Goal: Task Accomplishment & Management: Use online tool/utility

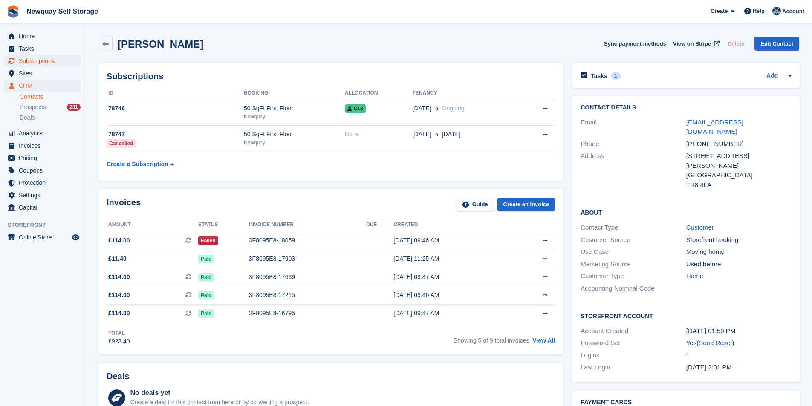
click at [33, 59] on span "Subscriptions" at bounding box center [44, 61] width 51 height 12
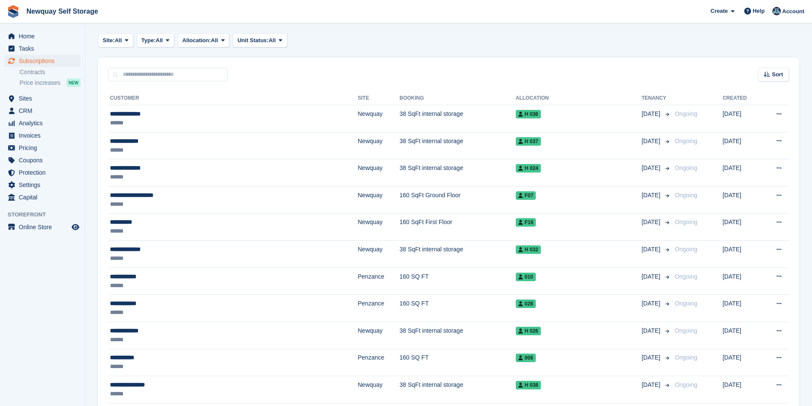
scroll to position [85, 0]
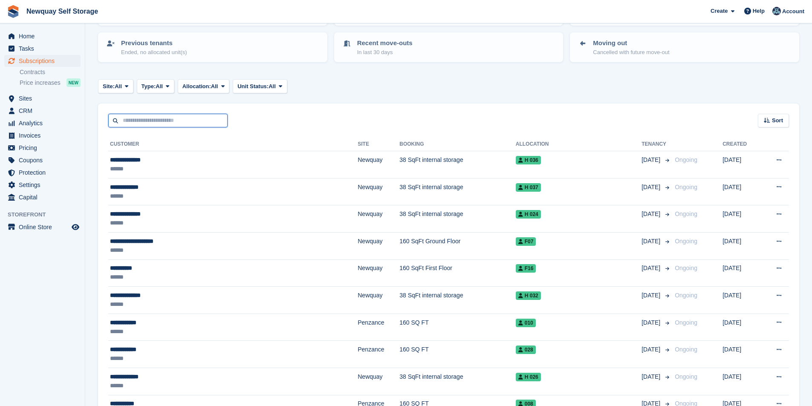
click at [152, 120] on input "text" at bounding box center [167, 121] width 119 height 14
type input "******"
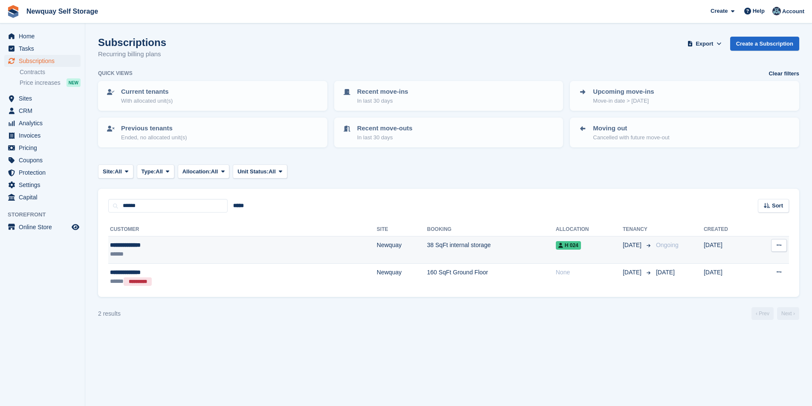
click at [141, 247] on div "**********" at bounding box center [175, 245] width 131 height 9
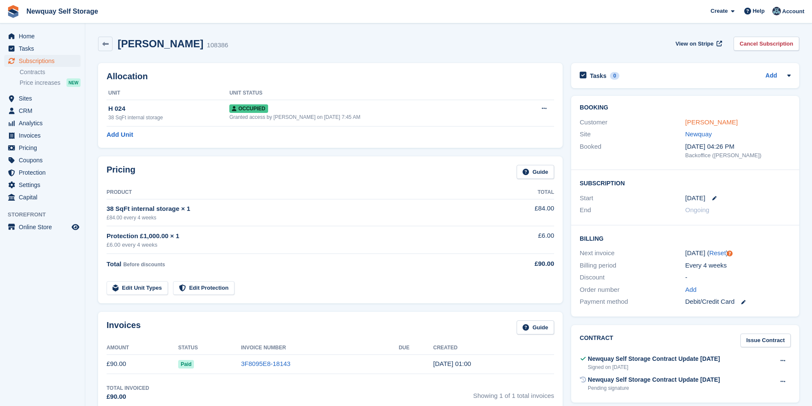
click at [708, 121] on link "[PERSON_NAME]" at bounding box center [711, 122] width 52 height 7
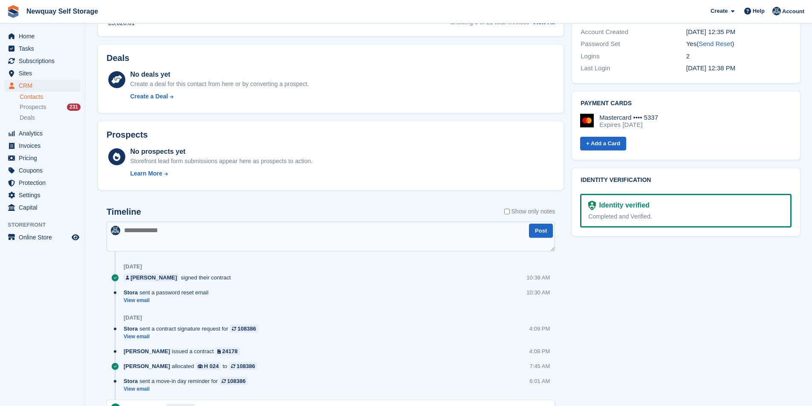
scroll to position [384, 0]
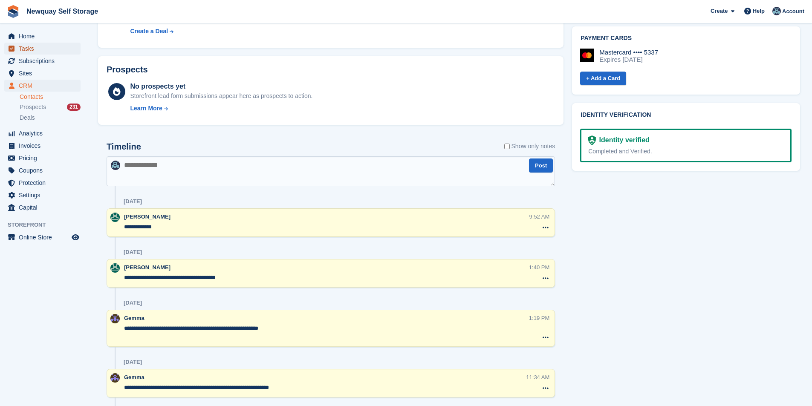
click at [36, 49] on span "Tasks" at bounding box center [44, 49] width 51 height 12
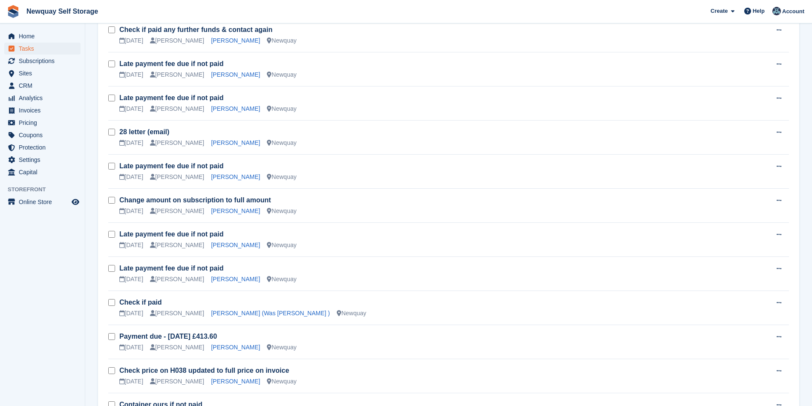
scroll to position [572, 0]
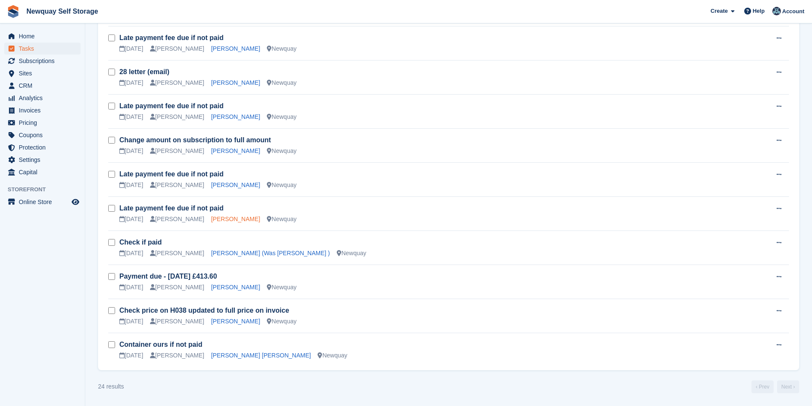
click at [241, 217] on link "Jennifer Bedwell" at bounding box center [235, 219] width 49 height 7
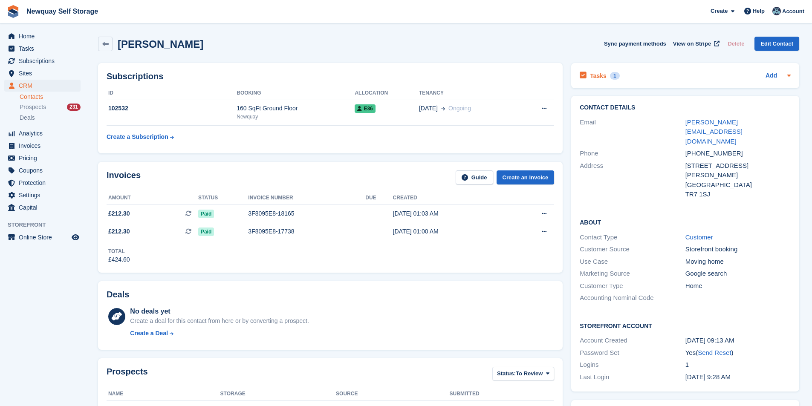
click at [591, 77] on h2 "Tasks" at bounding box center [598, 76] width 17 height 8
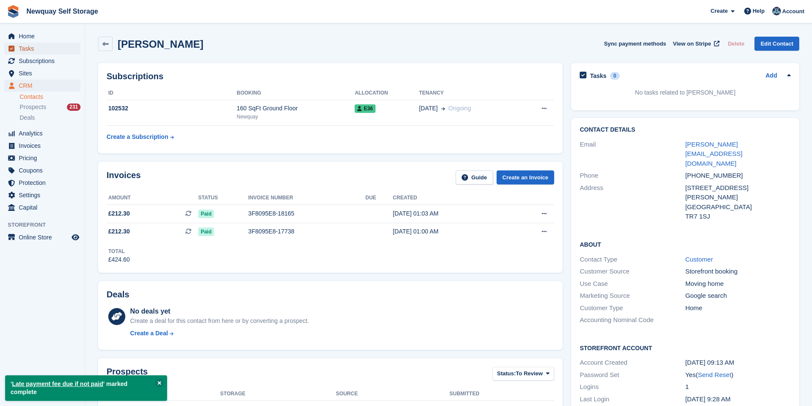
click at [47, 49] on span "Tasks" at bounding box center [44, 49] width 51 height 12
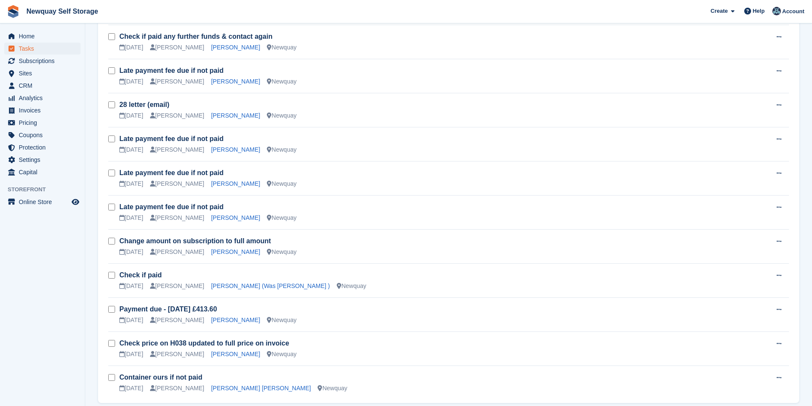
scroll to position [538, 0]
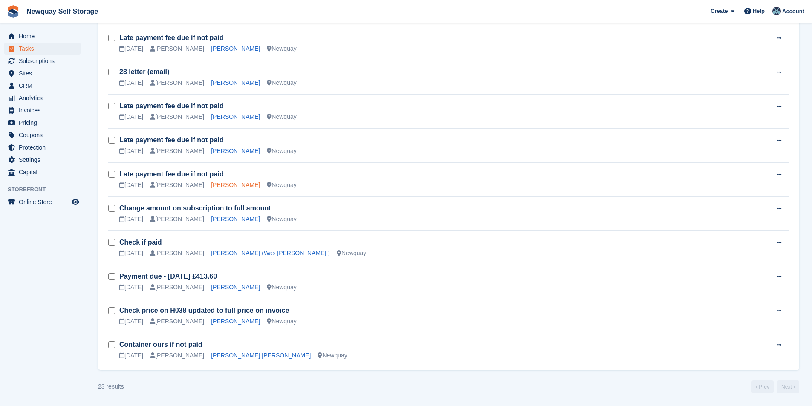
click at [212, 185] on link "Kat Hall" at bounding box center [235, 185] width 49 height 7
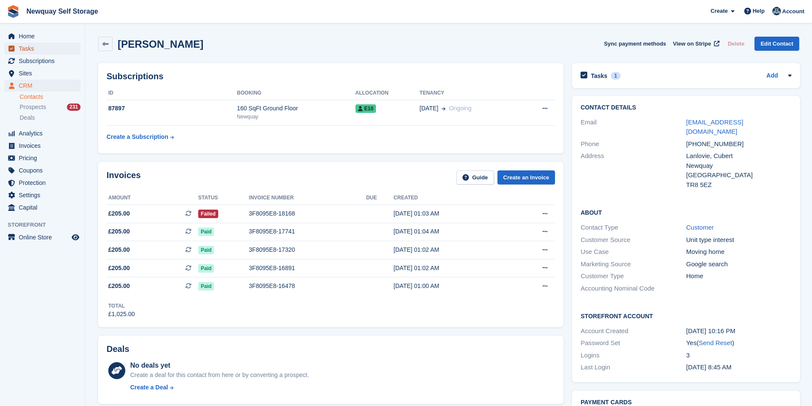
click at [32, 50] on span "Tasks" at bounding box center [44, 49] width 51 height 12
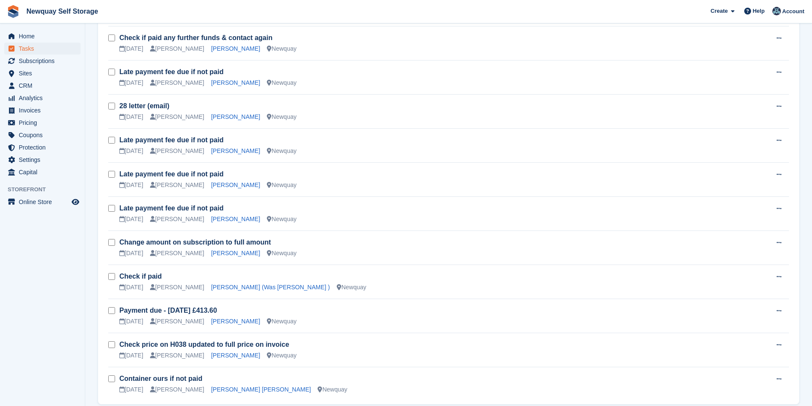
scroll to position [538, 0]
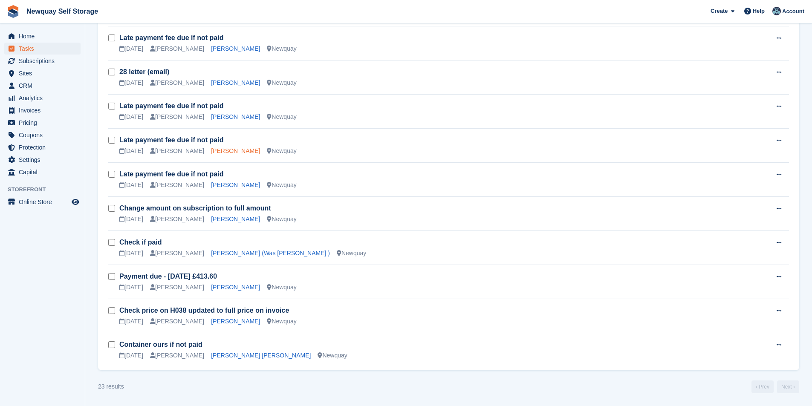
click at [218, 147] on link "Filippo Tenivella" at bounding box center [235, 150] width 49 height 7
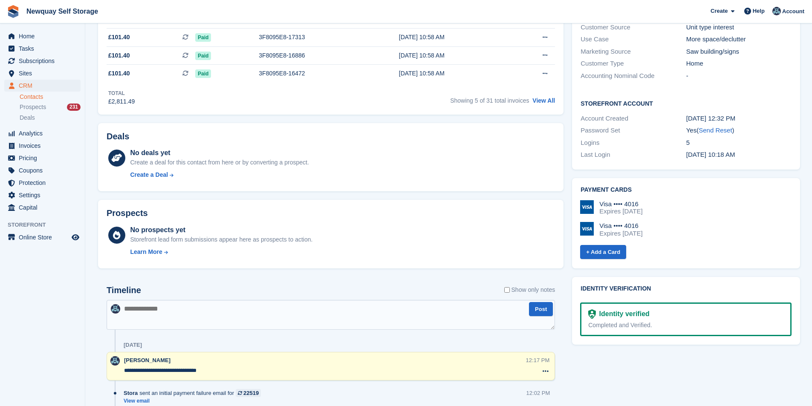
scroll to position [213, 0]
click at [40, 71] on span "Sites" at bounding box center [44, 73] width 51 height 12
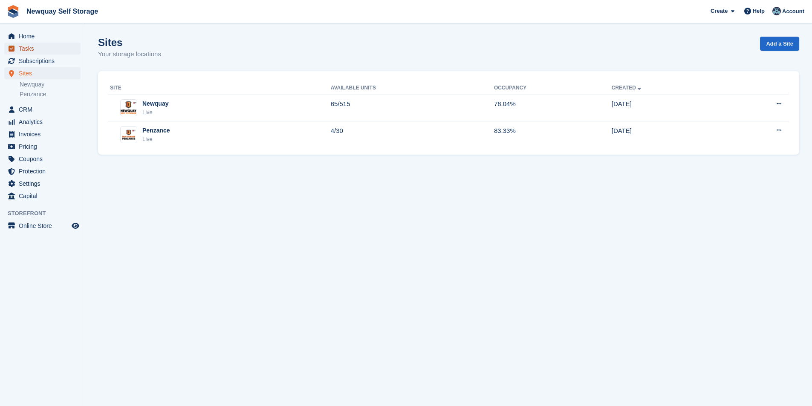
click at [32, 47] on span "Tasks" at bounding box center [44, 49] width 51 height 12
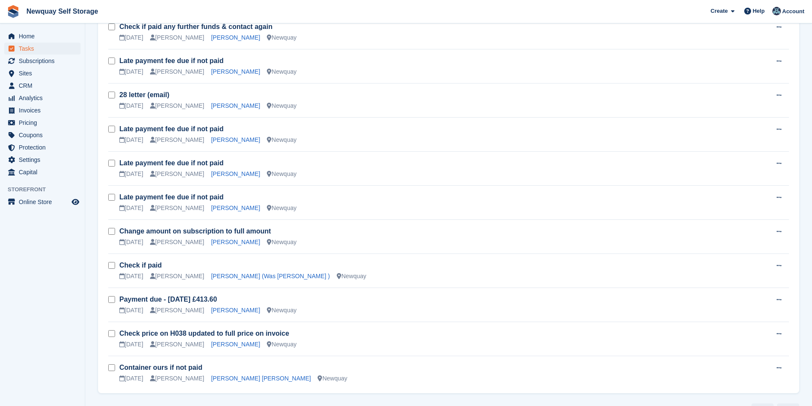
scroll to position [495, 0]
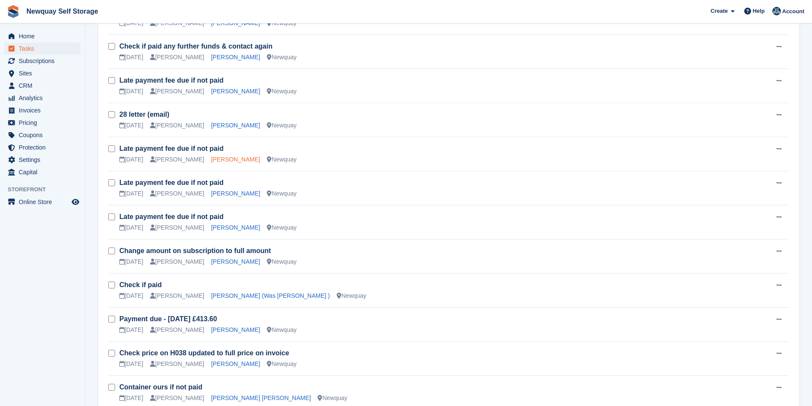
click at [221, 159] on link "Simon Woods" at bounding box center [235, 159] width 49 height 7
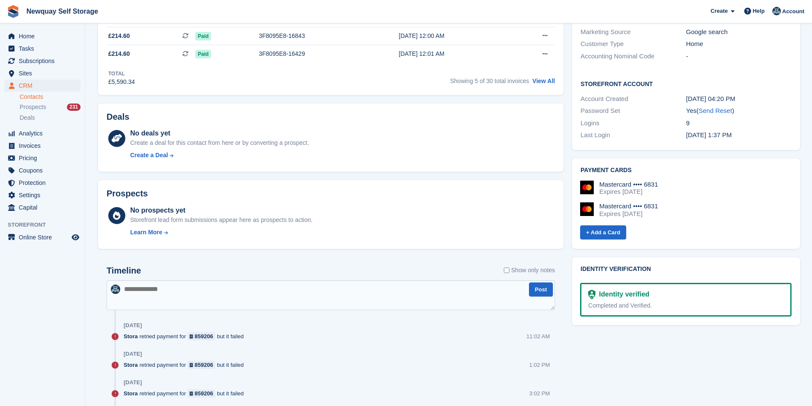
scroll to position [171, 0]
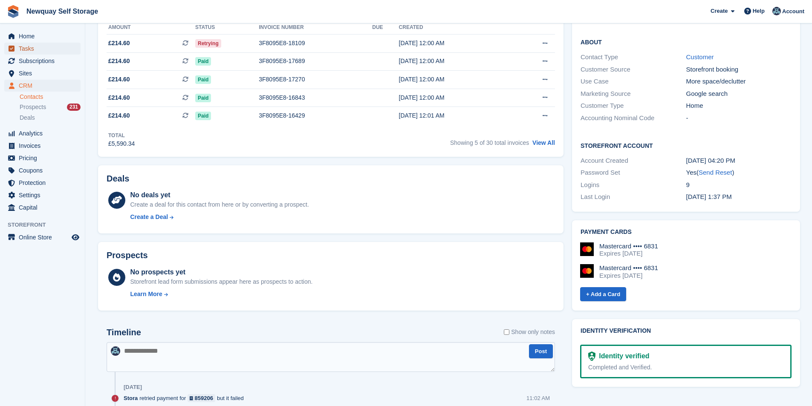
click at [38, 46] on span "Tasks" at bounding box center [44, 49] width 51 height 12
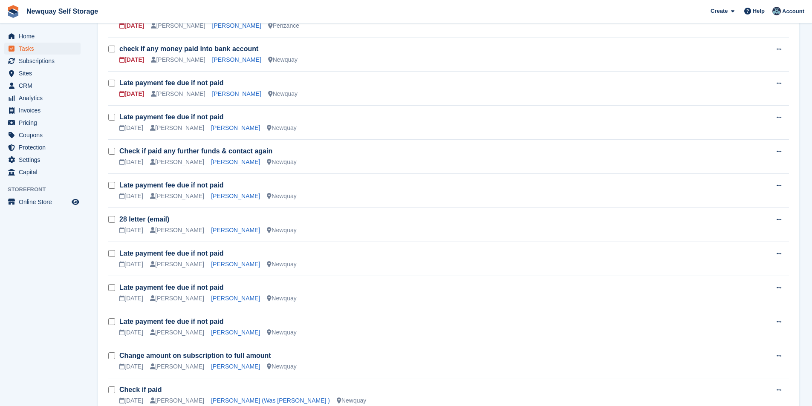
scroll to position [469, 0]
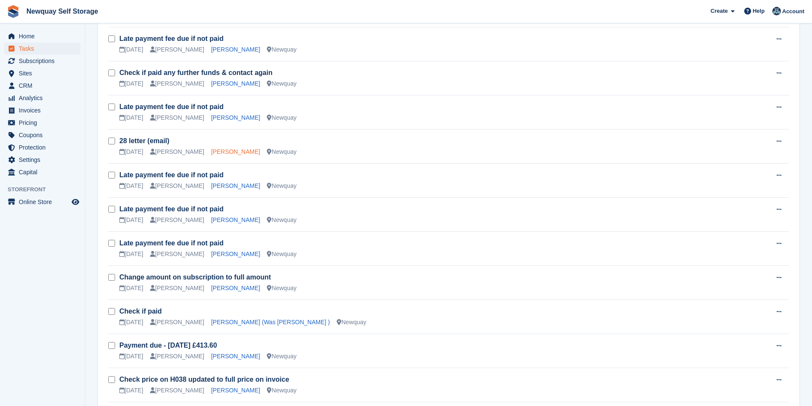
click at [235, 151] on link "James O'Sullivan" at bounding box center [235, 151] width 49 height 7
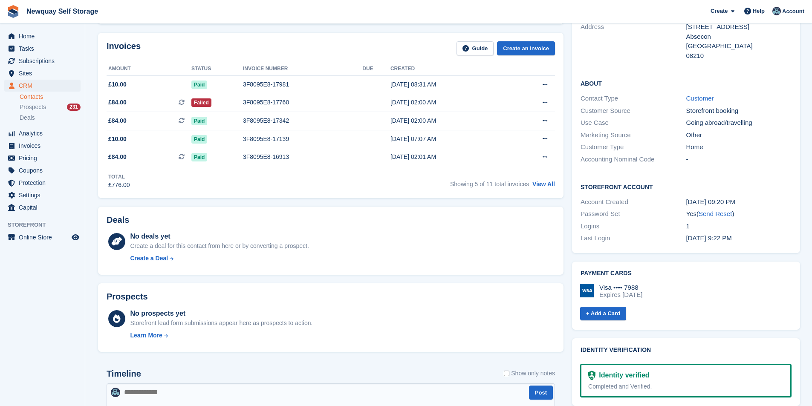
scroll to position [43, 0]
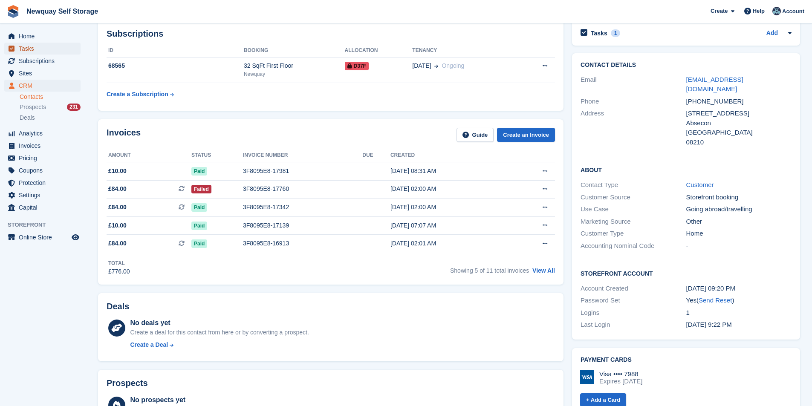
click at [17, 46] on link "Tasks" at bounding box center [42, 49] width 76 height 12
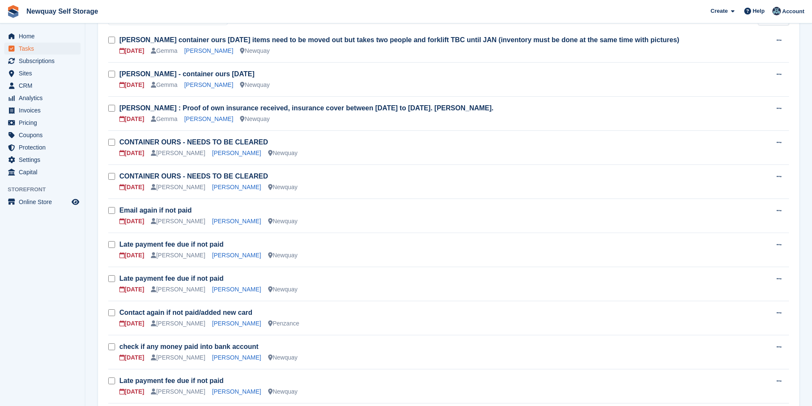
scroll to position [128, 0]
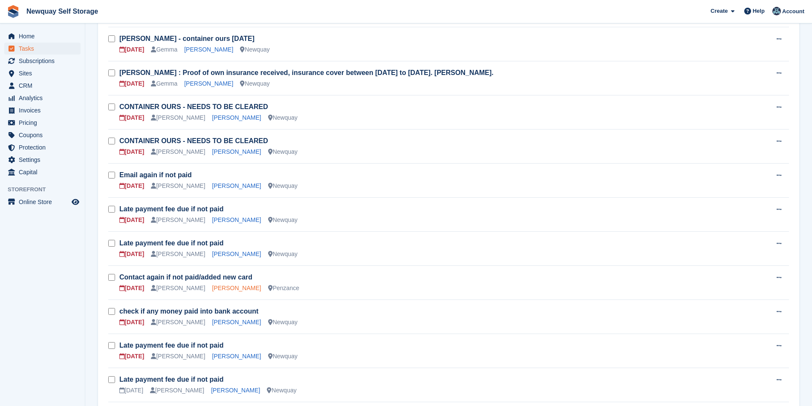
click at [236, 287] on link "[PERSON_NAME]" at bounding box center [236, 288] width 49 height 7
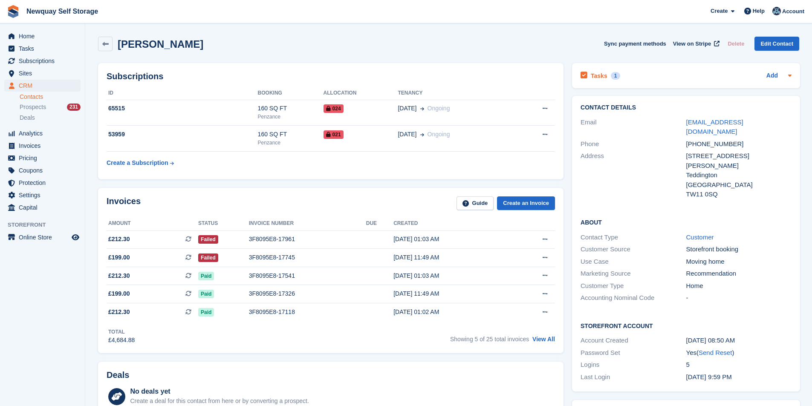
click at [597, 75] on h2 "Tasks" at bounding box center [599, 76] width 17 height 8
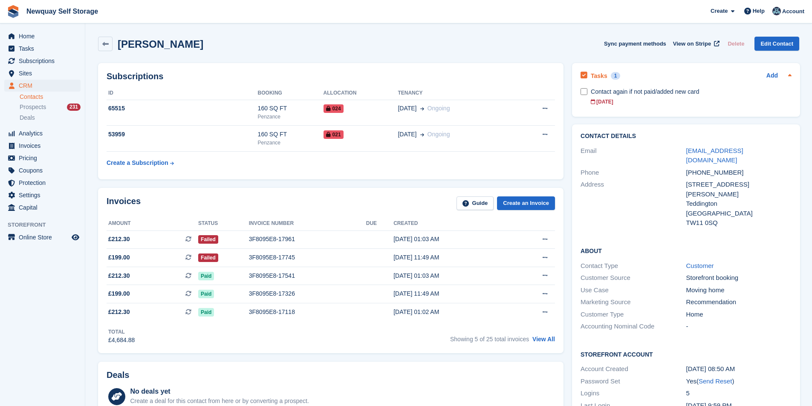
click at [712, 73] on div "Tasks 1 Add" at bounding box center [686, 76] width 211 height 12
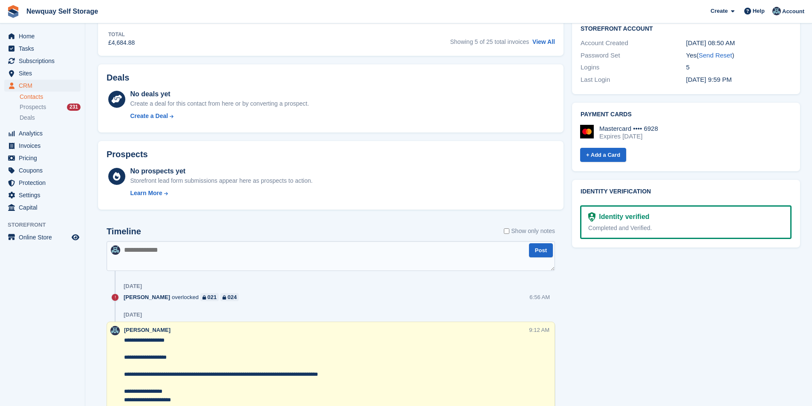
scroll to position [298, 0]
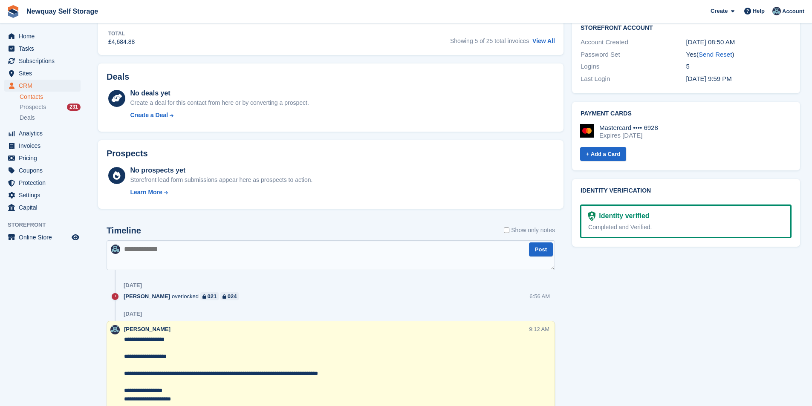
click at [156, 259] on textarea at bounding box center [331, 255] width 448 height 30
paste textarea "**********"
type textarea "**********"
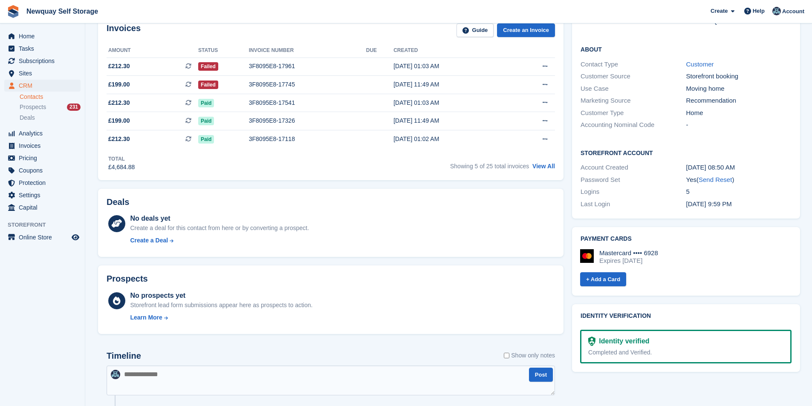
scroll to position [256, 0]
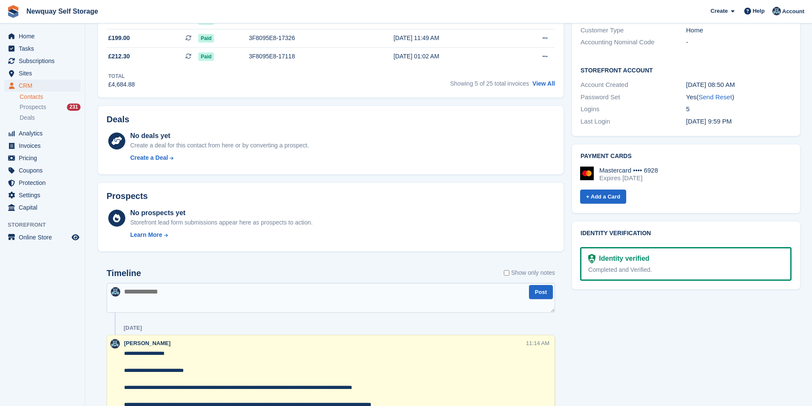
click at [139, 289] on textarea at bounding box center [331, 298] width 448 height 30
paste textarea "**********"
type textarea "**********"
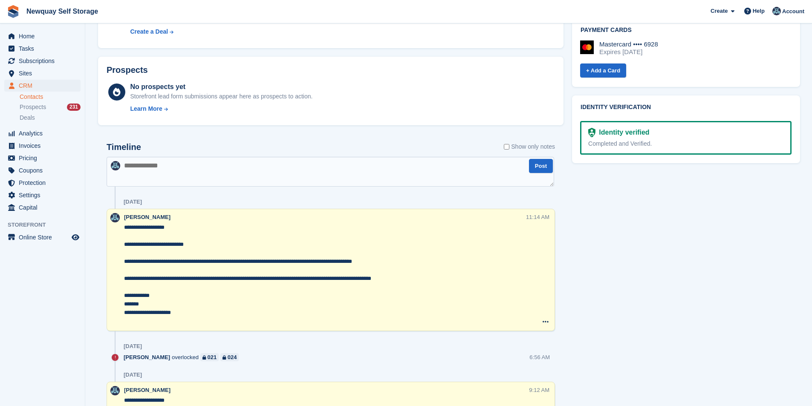
scroll to position [469, 0]
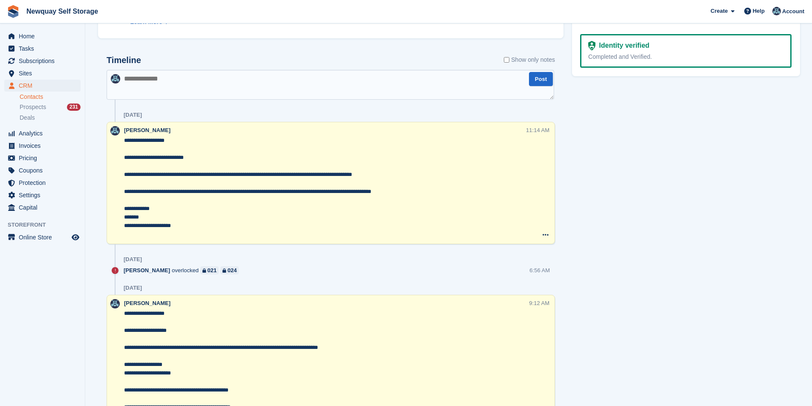
click at [154, 83] on textarea at bounding box center [331, 85] width 448 height 30
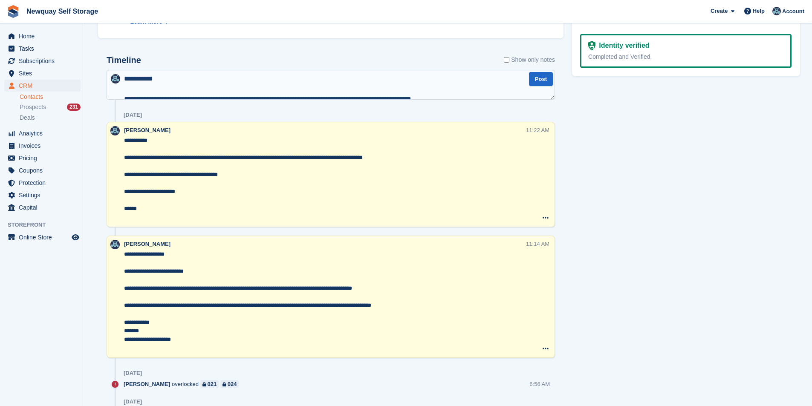
scroll to position [76, 0]
click at [290, 83] on textarea "**********" at bounding box center [331, 85] width 448 height 30
drag, startPoint x: 219, startPoint y: 88, endPoint x: 101, endPoint y: 34, distance: 129.3
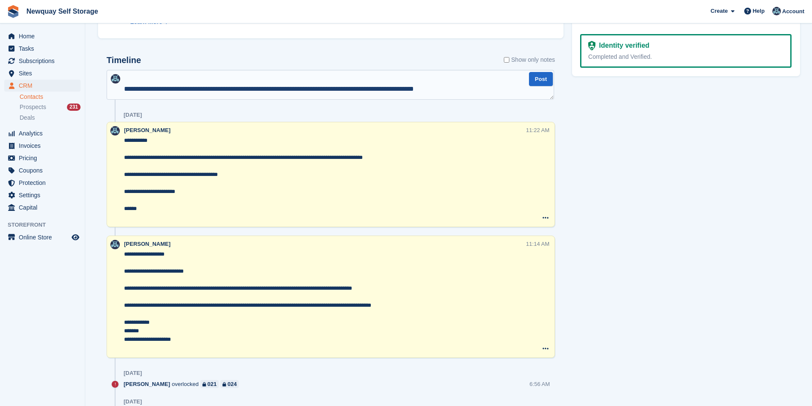
scroll to position [20, 0]
drag, startPoint x: 468, startPoint y: 82, endPoint x: 173, endPoint y: 85, distance: 294.2
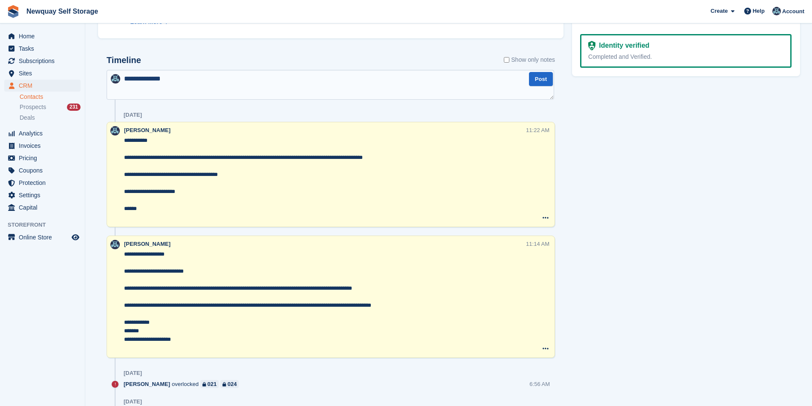
type textarea "**********"
drag, startPoint x: 664, startPoint y: 129, endPoint x: 642, endPoint y: 124, distance: 21.9
click at [352, 196] on textarea "**********" at bounding box center [325, 178] width 402 height 85
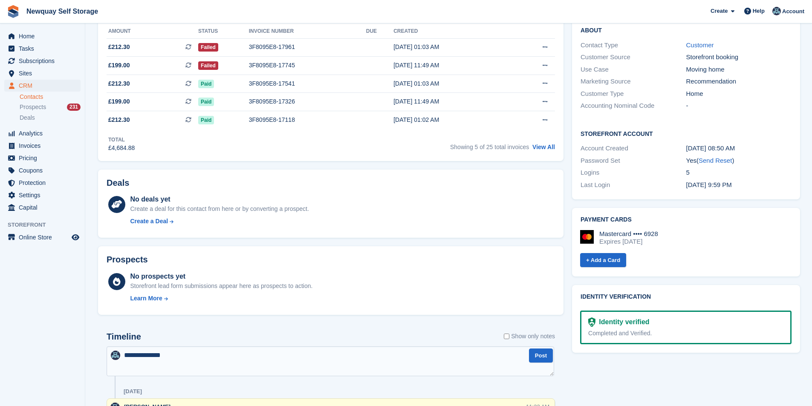
scroll to position [256, 0]
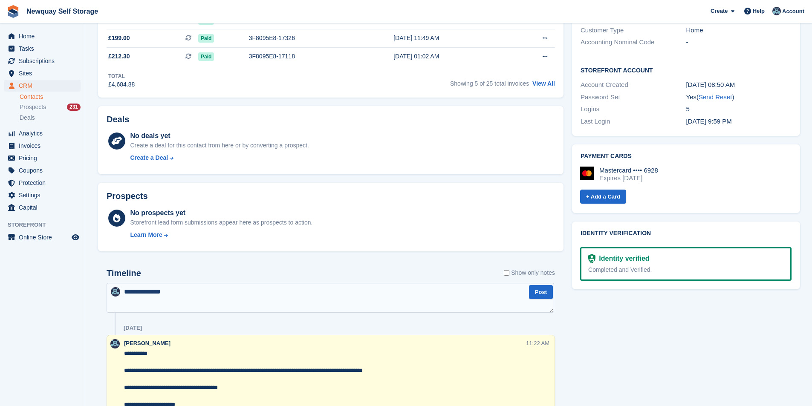
click at [26, 35] on span "Home" at bounding box center [44, 36] width 51 height 12
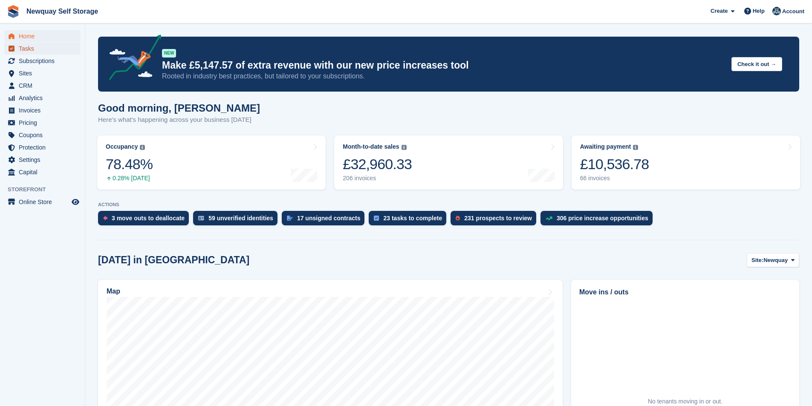
click at [34, 51] on span "Tasks" at bounding box center [44, 49] width 51 height 12
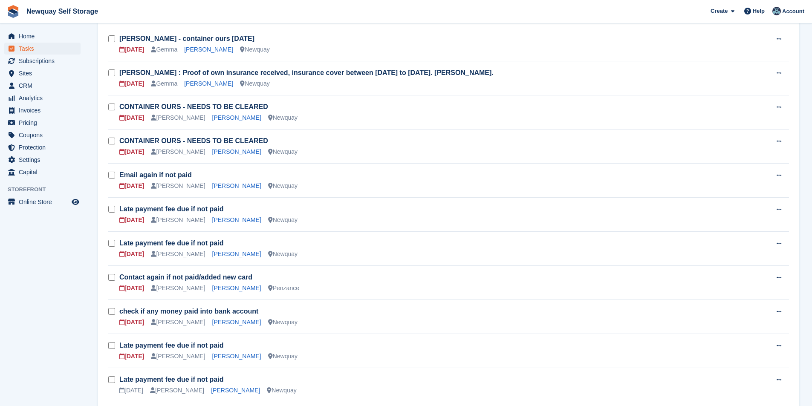
scroll to position [128, 0]
click at [220, 251] on link "Josh Jarrett" at bounding box center [236, 254] width 49 height 7
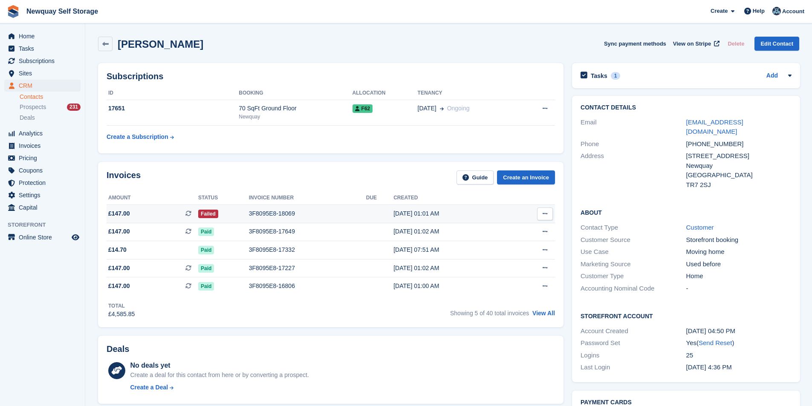
click at [272, 213] on div "3F8095E8-18069" at bounding box center [307, 213] width 117 height 9
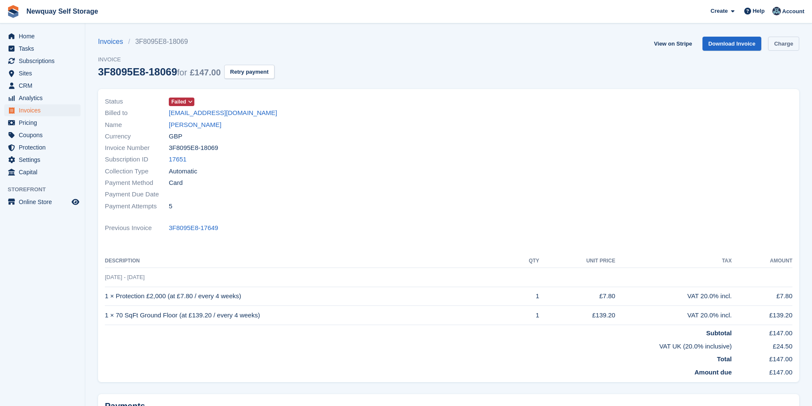
click at [789, 43] on link "Charge" at bounding box center [783, 44] width 31 height 14
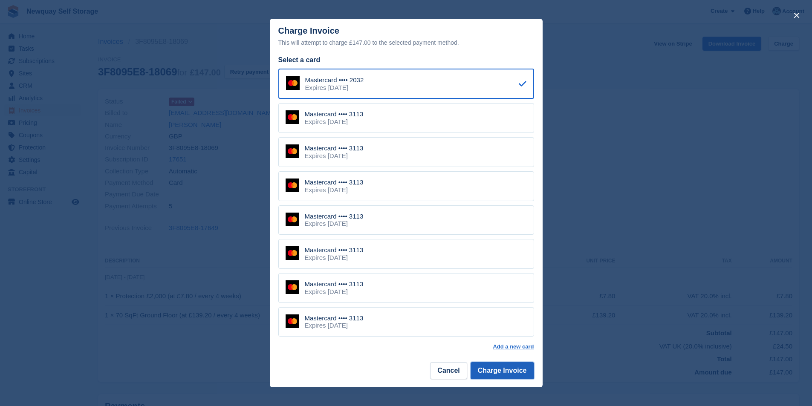
click at [497, 373] on button "Charge Invoice" at bounding box center [503, 370] width 64 height 17
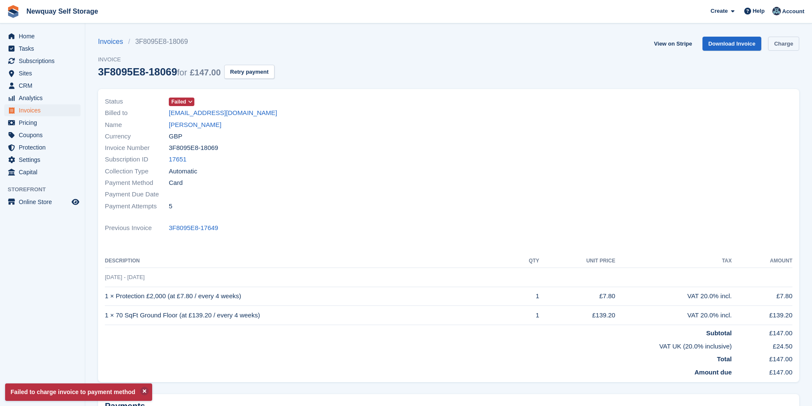
click at [788, 45] on link "Charge" at bounding box center [783, 44] width 31 height 14
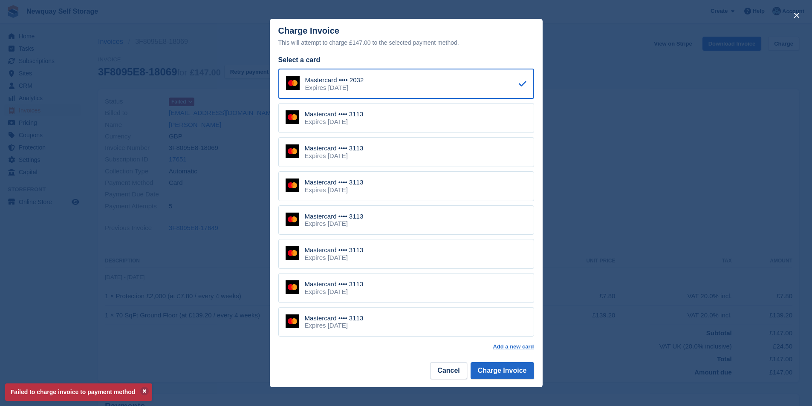
click at [411, 121] on div "Mastercard •••• 3113 Expires February 2028" at bounding box center [406, 118] width 256 height 30
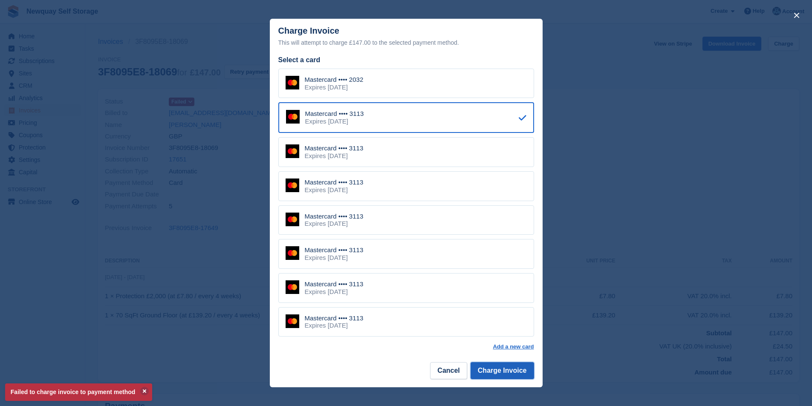
click at [508, 374] on button "Charge Invoice" at bounding box center [503, 370] width 64 height 17
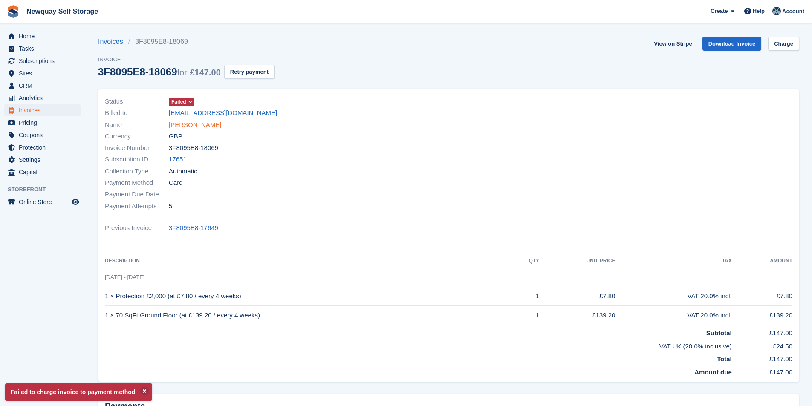
click at [187, 127] on link "[PERSON_NAME]" at bounding box center [195, 125] width 52 height 10
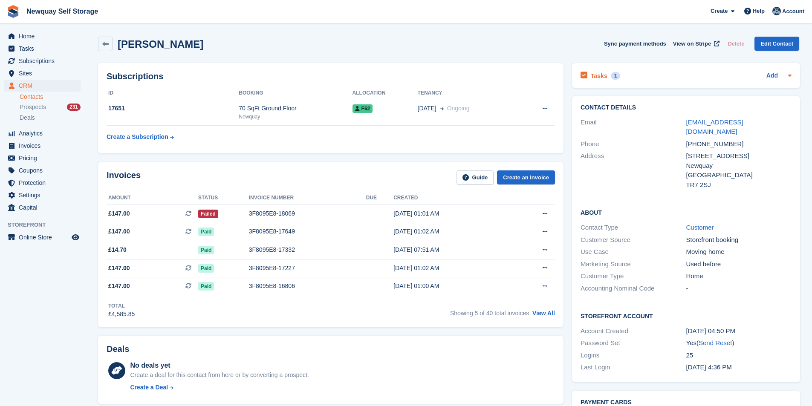
click at [595, 72] on h2 "Tasks" at bounding box center [599, 76] width 17 height 8
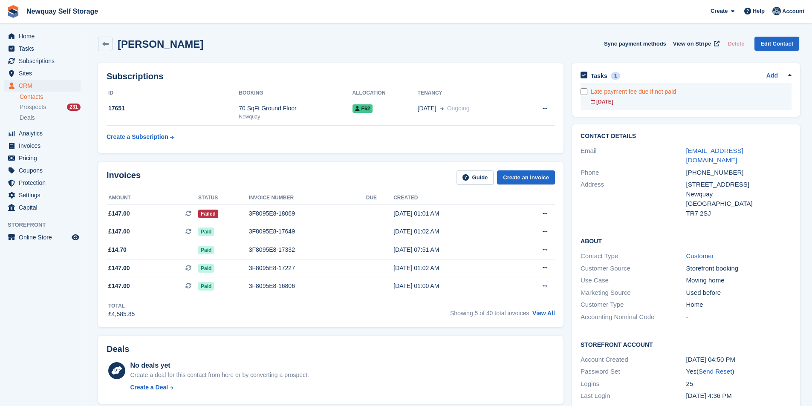
click at [607, 95] on div "Late payment fee due if not paid" at bounding box center [691, 91] width 201 height 9
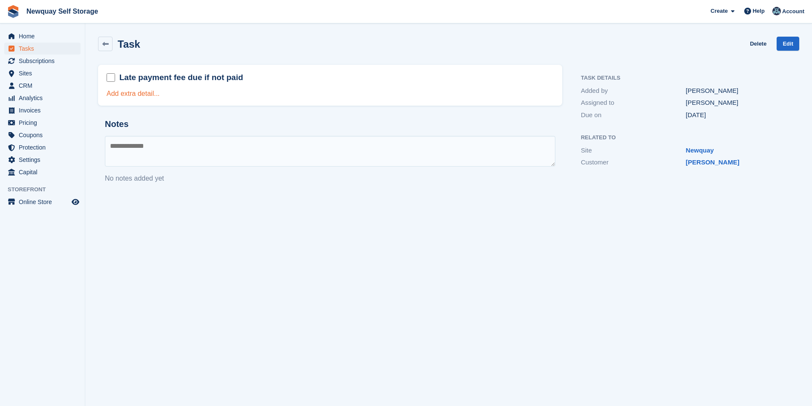
click at [139, 90] on link "Add extra detail..." at bounding box center [133, 93] width 53 height 7
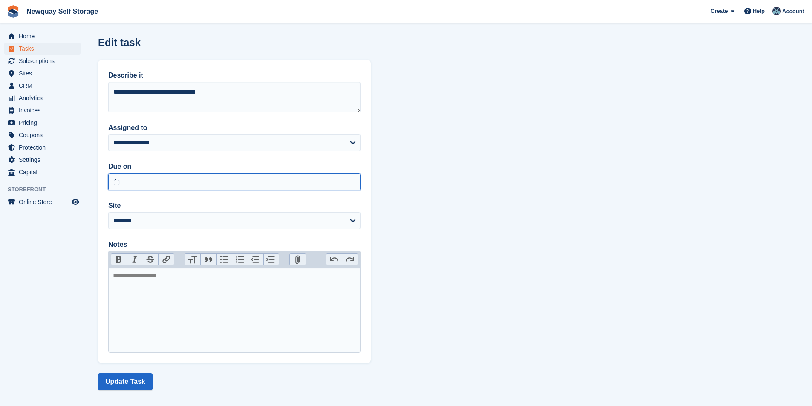
click at [187, 179] on input "text" at bounding box center [234, 181] width 252 height 17
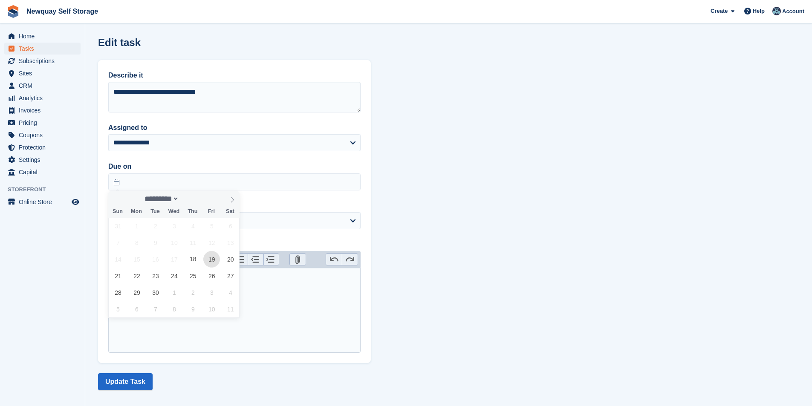
click at [215, 264] on span "19" at bounding box center [211, 259] width 17 height 17
type input "**********"
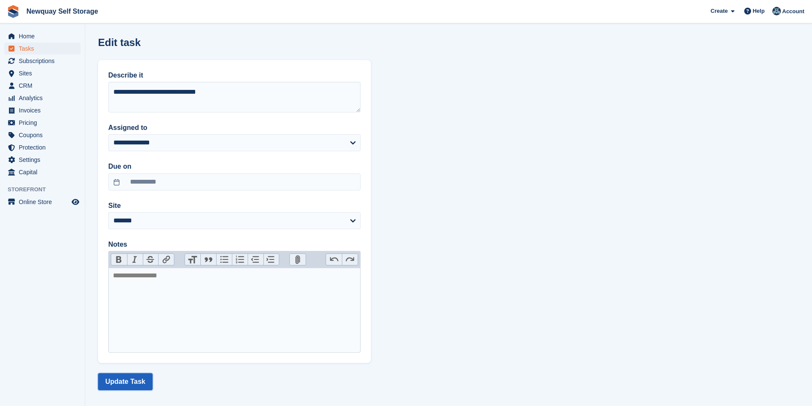
click at [138, 379] on button "Update Task" at bounding box center [125, 381] width 55 height 17
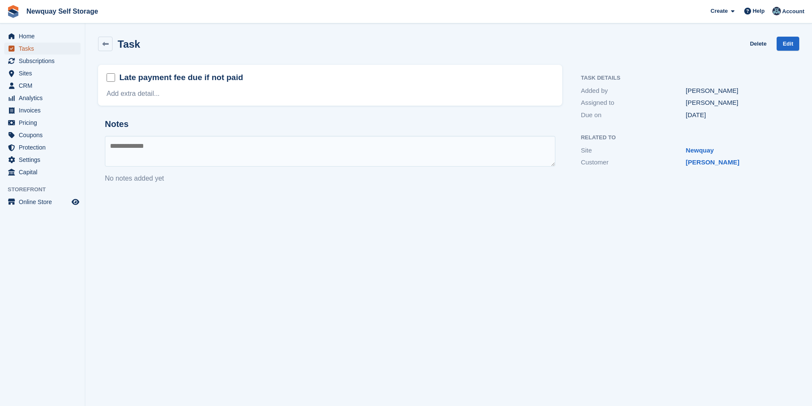
click at [40, 51] on span "Tasks" at bounding box center [44, 49] width 51 height 12
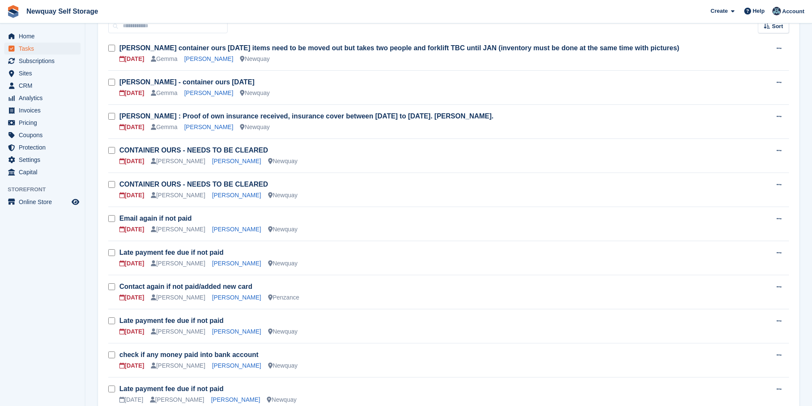
scroll to position [85, 0]
click at [222, 264] on link "Laura Dutton" at bounding box center [236, 262] width 49 height 7
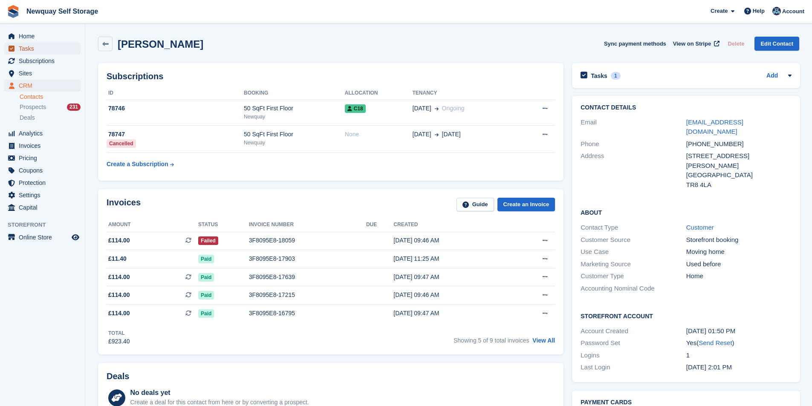
click at [34, 47] on span "Tasks" at bounding box center [44, 49] width 51 height 12
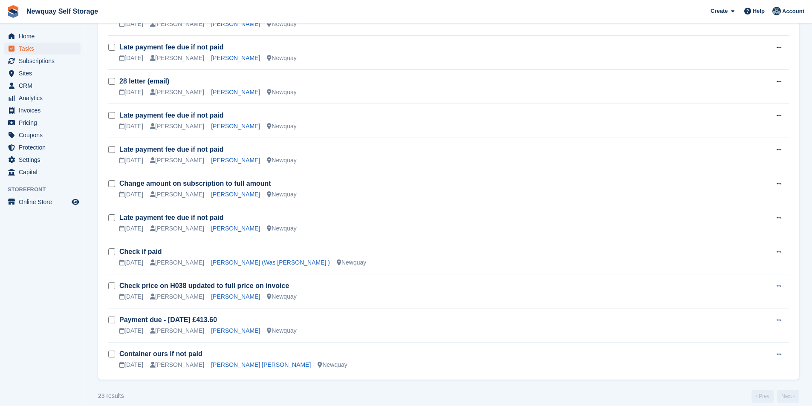
scroll to position [538, 0]
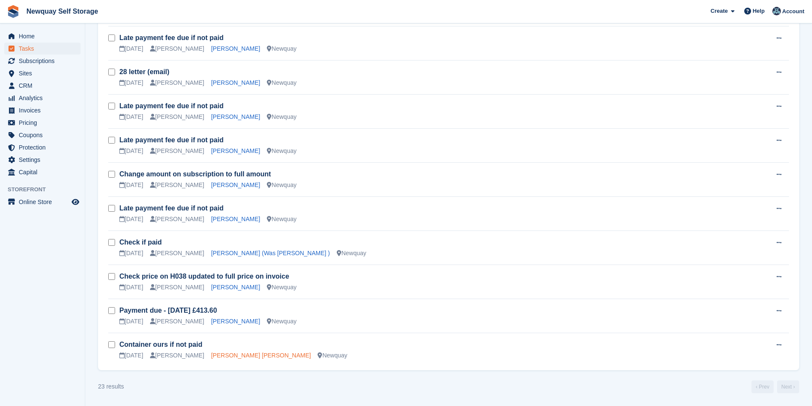
click at [223, 354] on link "Hristo Slavov Slavov" at bounding box center [261, 355] width 100 height 7
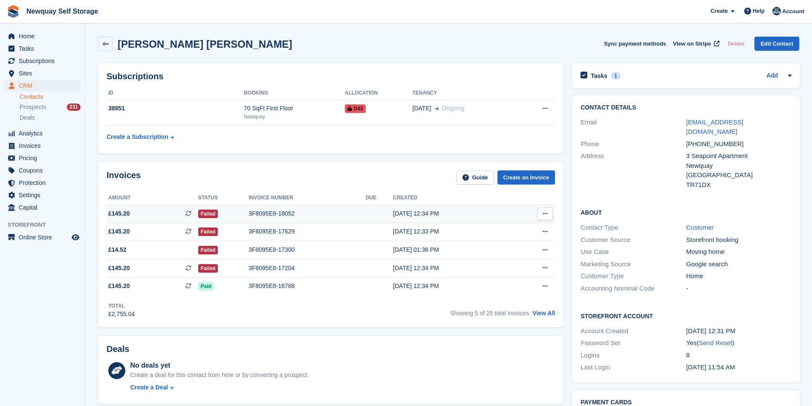
click at [272, 214] on div "3F8095E8-18052" at bounding box center [307, 213] width 117 height 9
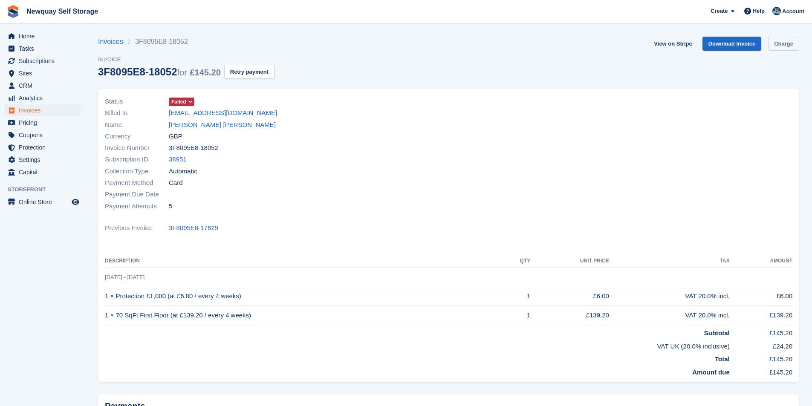
click at [779, 43] on link "Charge" at bounding box center [783, 44] width 31 height 14
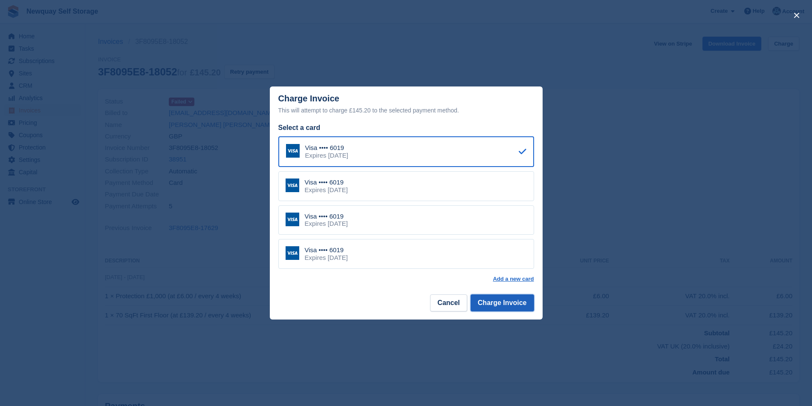
click at [501, 305] on button "Charge Invoice" at bounding box center [503, 303] width 64 height 17
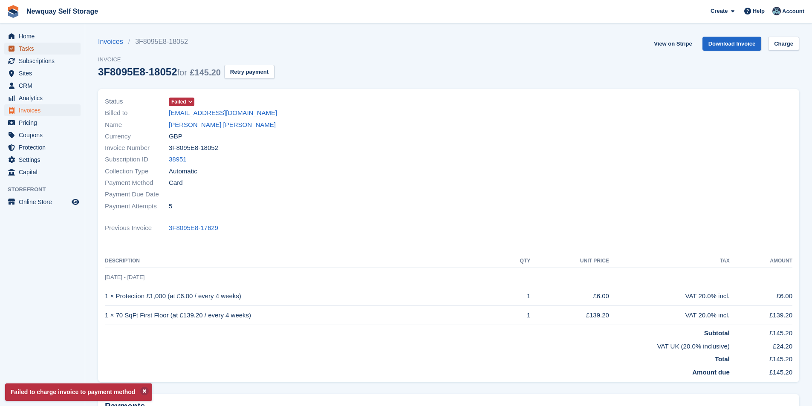
click at [29, 46] on span "Tasks" at bounding box center [44, 49] width 51 height 12
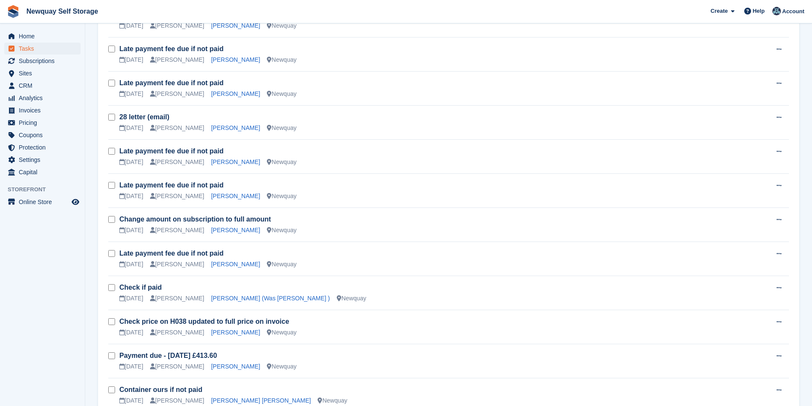
scroll to position [538, 0]
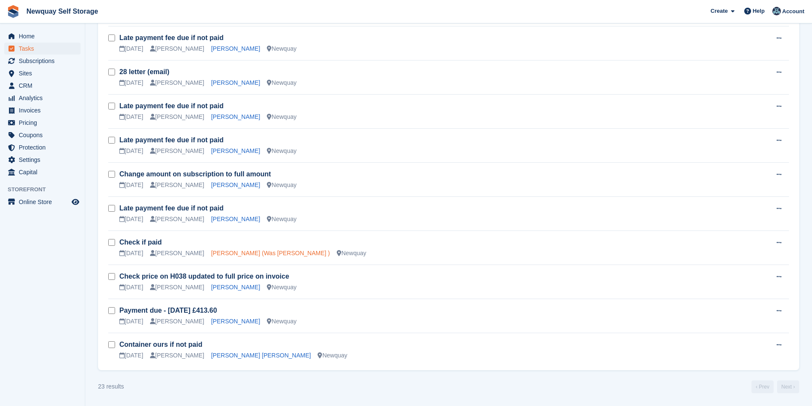
click at [239, 253] on link "Dione Walker (Was Gachette )" at bounding box center [270, 253] width 119 height 7
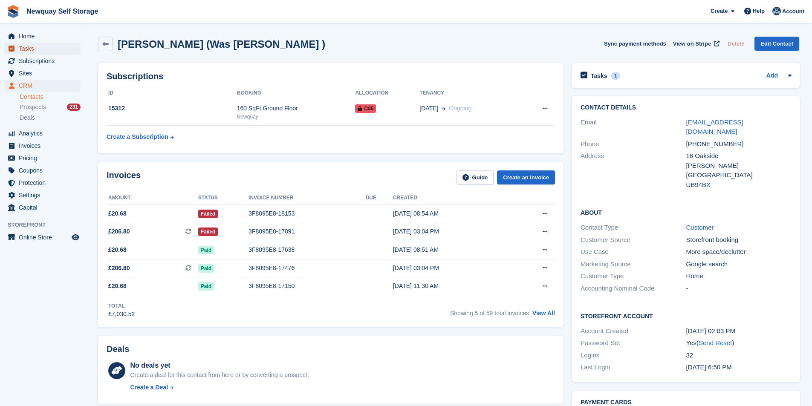
click at [37, 43] on span "Tasks" at bounding box center [44, 49] width 51 height 12
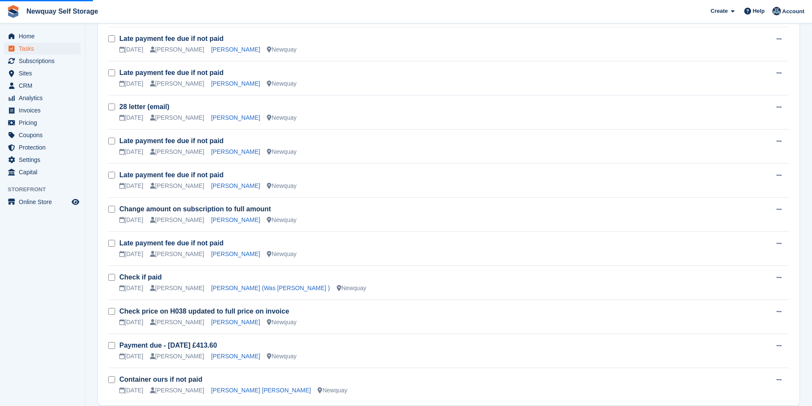
scroll to position [538, 0]
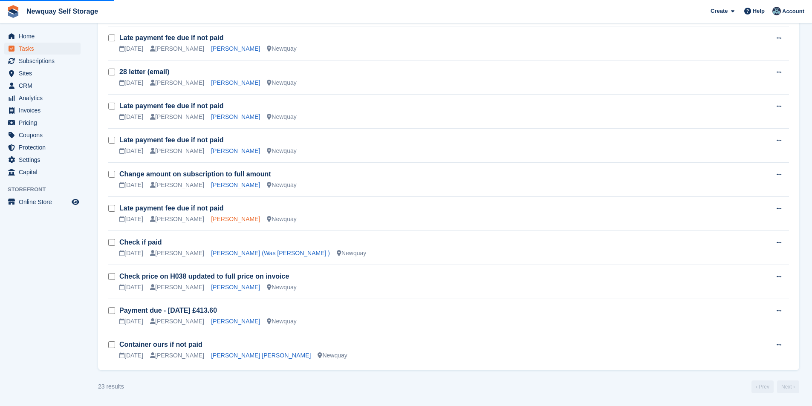
click at [215, 221] on link "Kat Hall" at bounding box center [235, 219] width 49 height 7
click at [214, 220] on link "Kat Hall" at bounding box center [235, 219] width 49 height 7
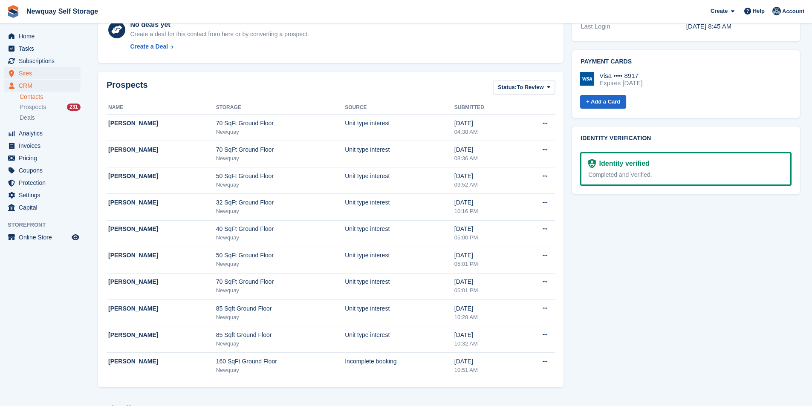
scroll to position [171, 0]
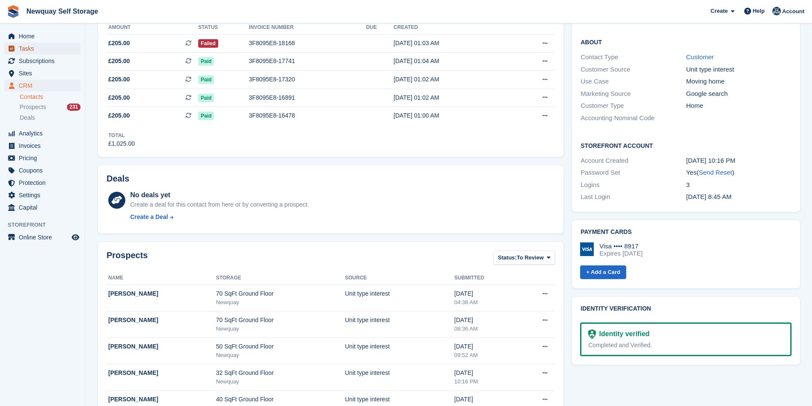
click at [35, 48] on span "Tasks" at bounding box center [44, 49] width 51 height 12
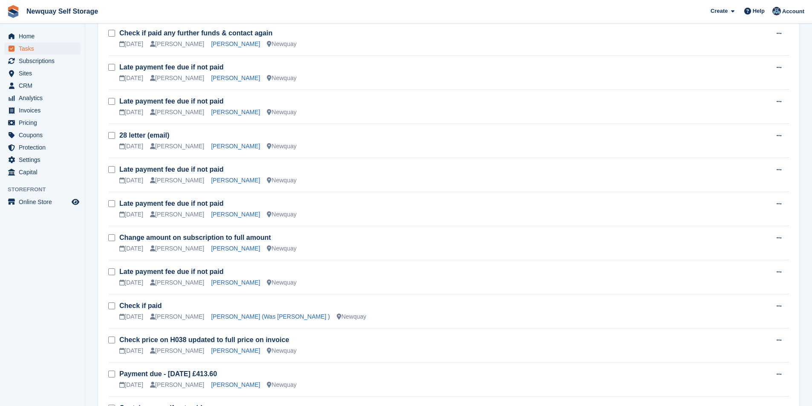
scroll to position [538, 0]
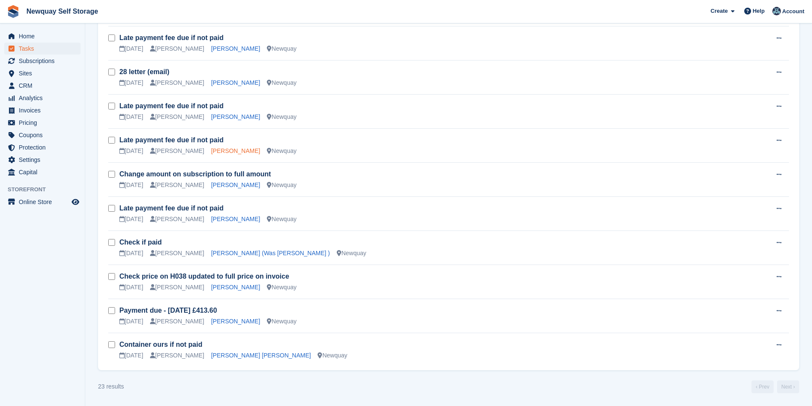
click at [227, 151] on link "Filippo Tenivella" at bounding box center [235, 150] width 49 height 7
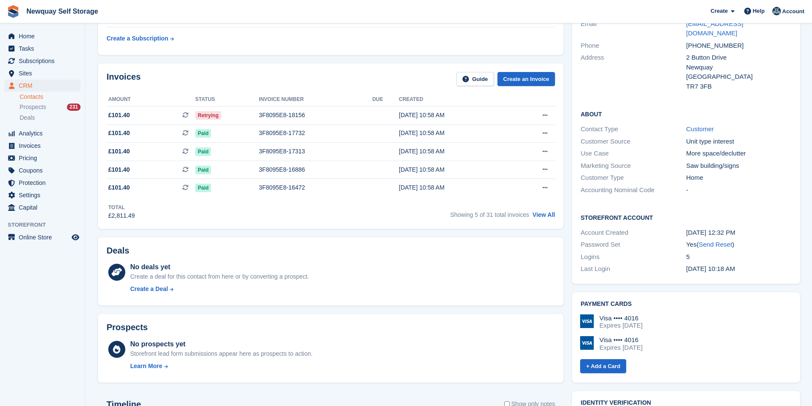
scroll to position [85, 0]
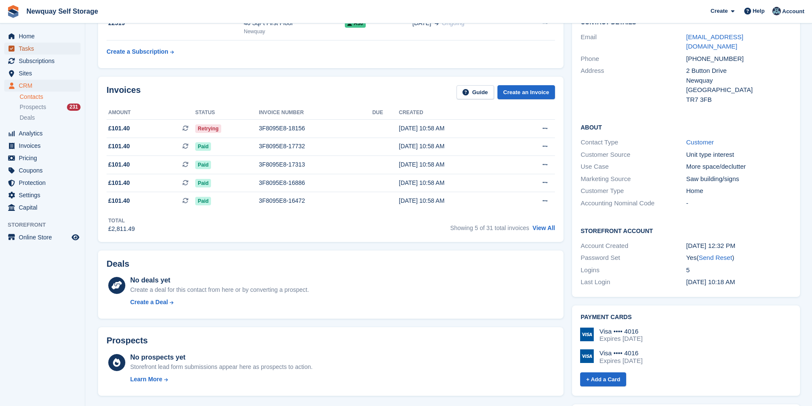
click at [46, 49] on span "Tasks" at bounding box center [44, 49] width 51 height 12
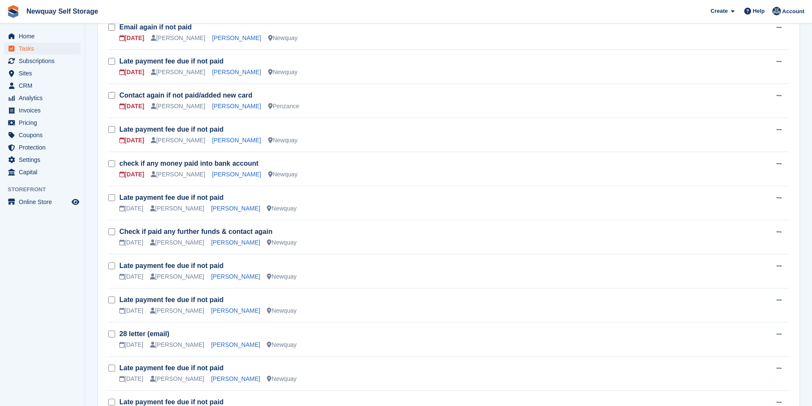
scroll to position [384, 0]
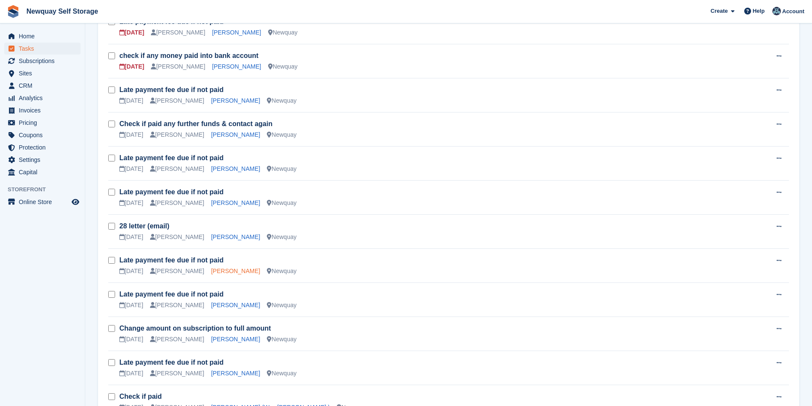
click at [214, 273] on link "Tristan Choy" at bounding box center [235, 271] width 49 height 7
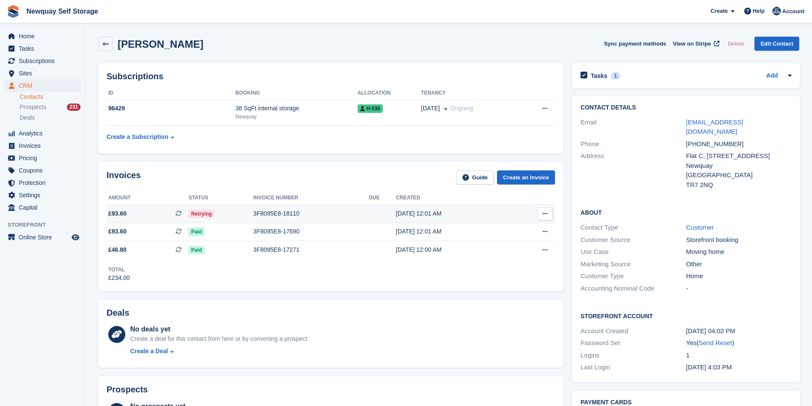
click at [286, 212] on div "3F8095E8-18110" at bounding box center [311, 213] width 116 height 9
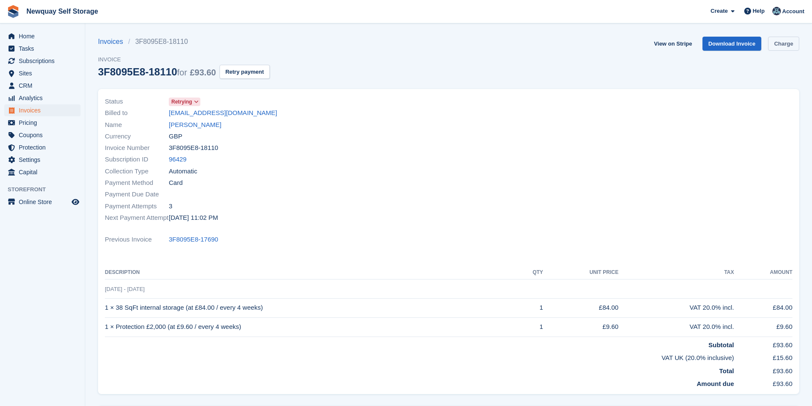
click at [781, 43] on link "Charge" at bounding box center [783, 44] width 31 height 14
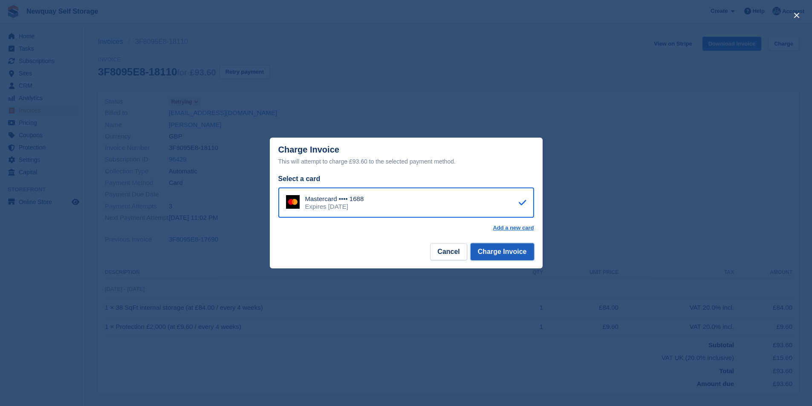
click at [520, 251] on button "Charge Invoice" at bounding box center [503, 251] width 64 height 17
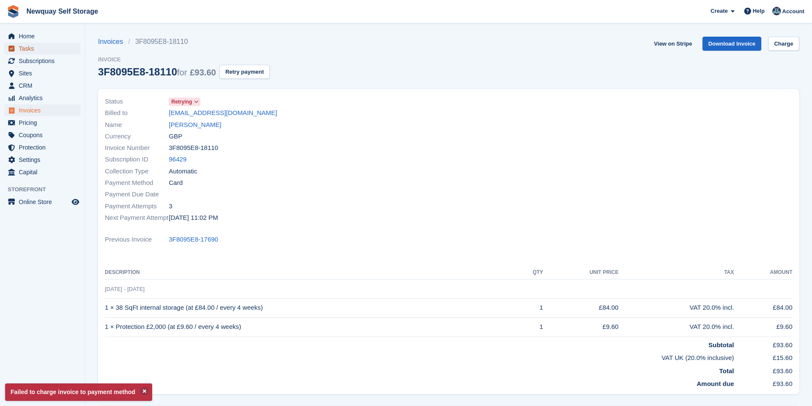
click at [32, 48] on span "Tasks" at bounding box center [44, 49] width 51 height 12
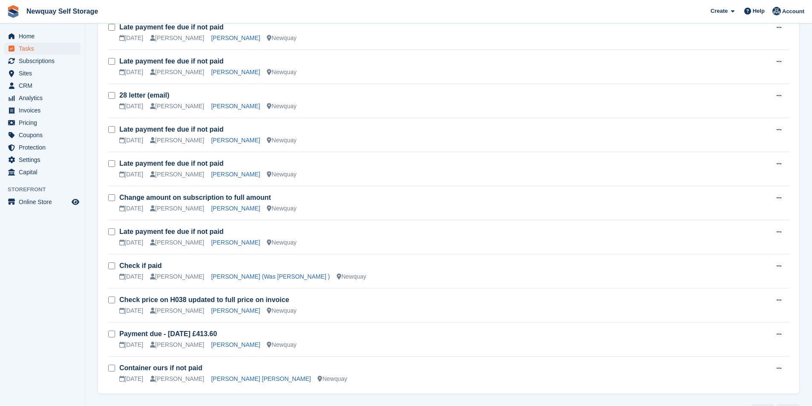
scroll to position [495, 0]
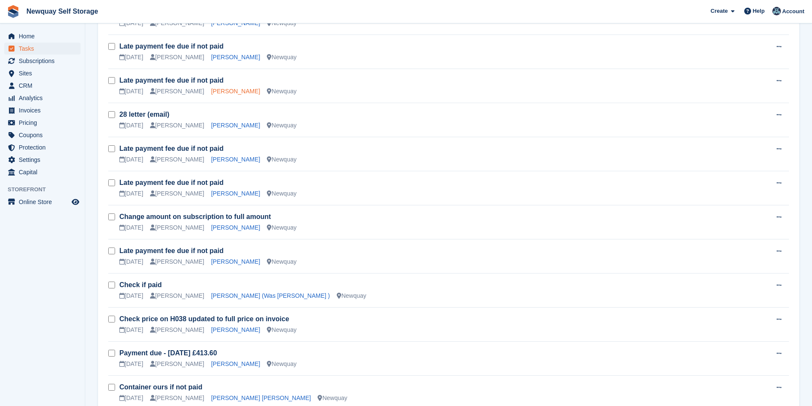
click at [216, 91] on link "[PERSON_NAME]" at bounding box center [235, 91] width 49 height 7
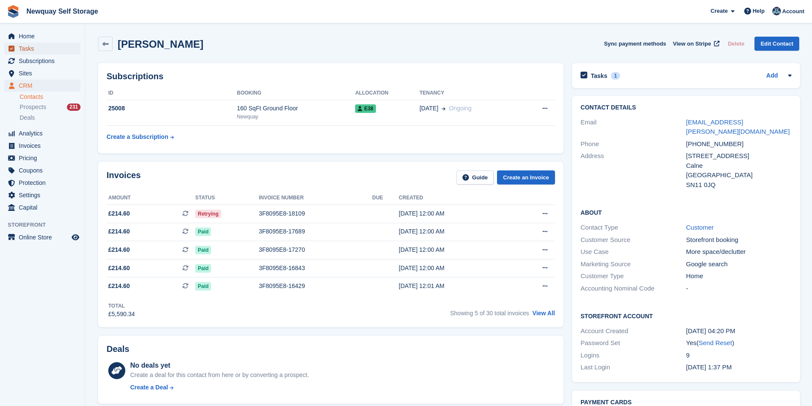
click at [37, 43] on span "Tasks" at bounding box center [44, 49] width 51 height 12
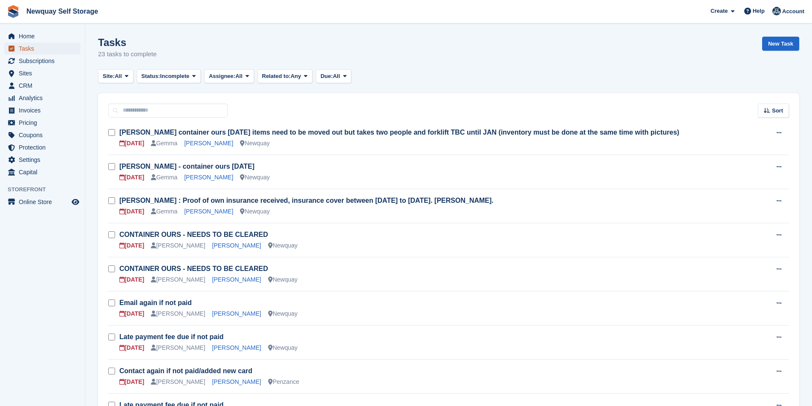
click at [47, 46] on span "Tasks" at bounding box center [44, 49] width 51 height 12
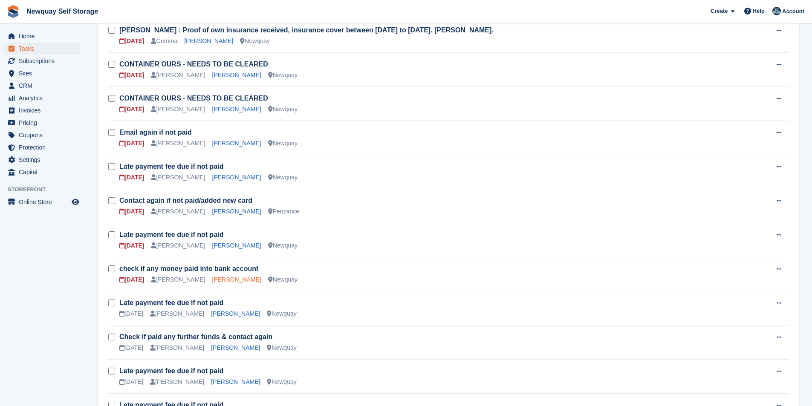
click at [223, 280] on link "[PERSON_NAME]" at bounding box center [236, 279] width 49 height 7
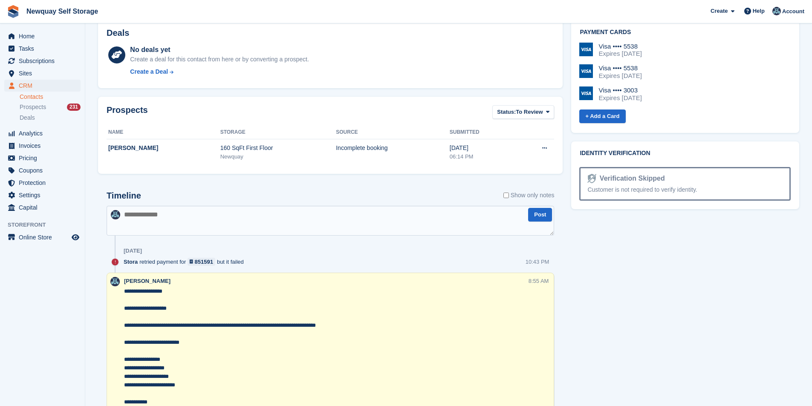
scroll to position [469, 0]
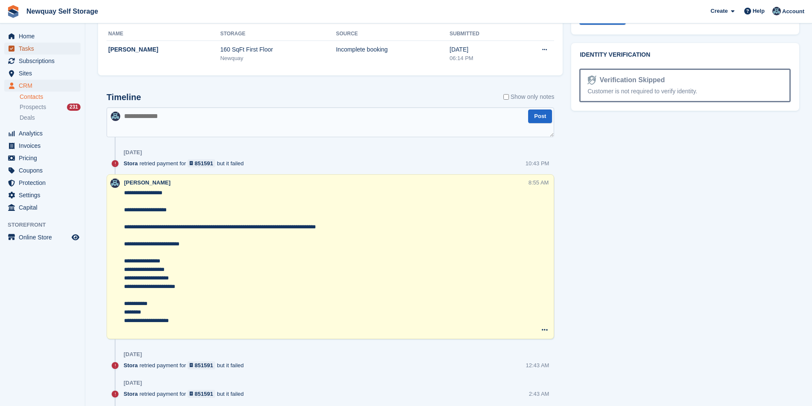
click at [27, 47] on span "Tasks" at bounding box center [44, 49] width 51 height 12
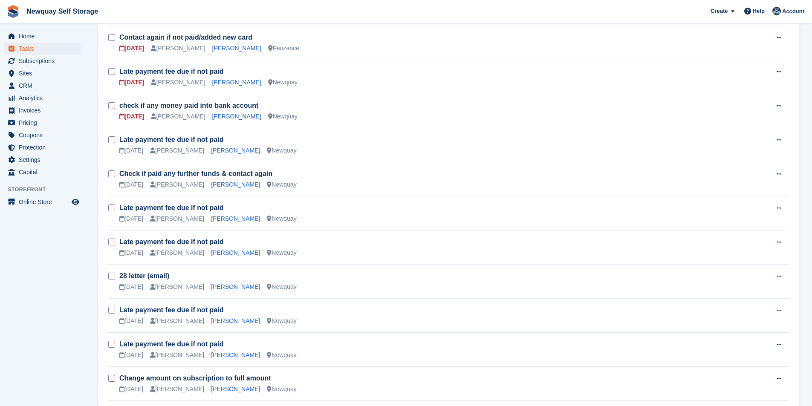
scroll to position [325, 0]
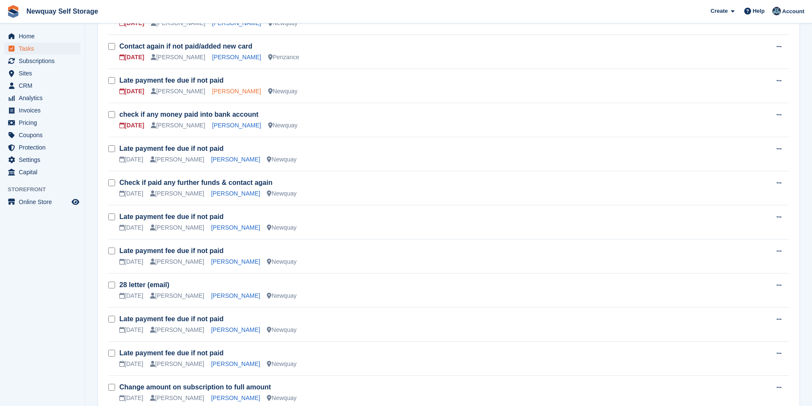
click at [221, 92] on link "[PERSON_NAME]" at bounding box center [236, 91] width 49 height 7
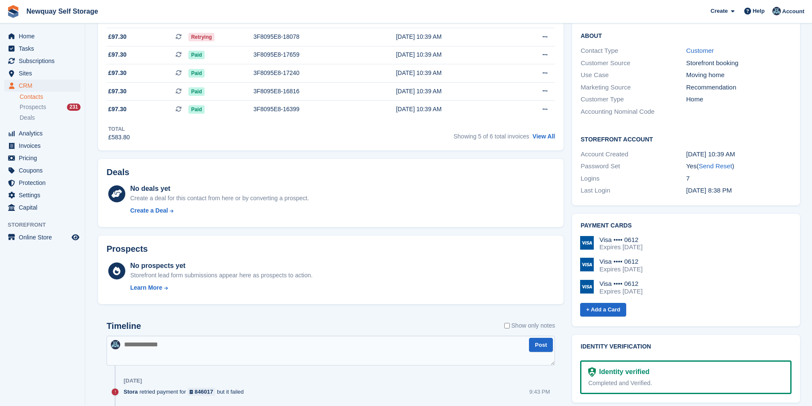
scroll to position [43, 0]
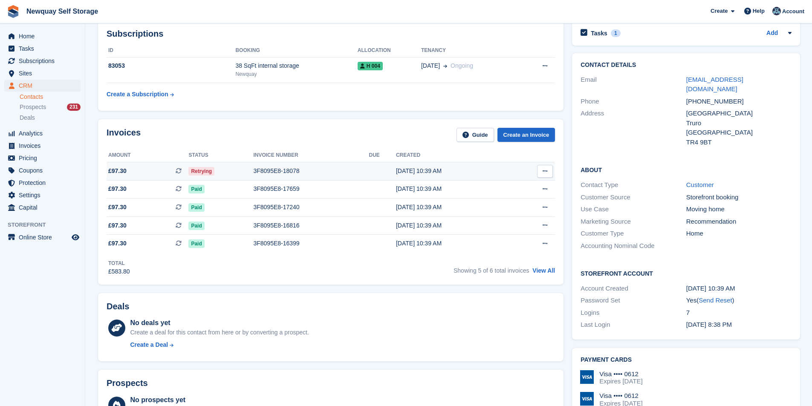
click at [290, 170] on div "3F8095E8-18078" at bounding box center [311, 171] width 116 height 9
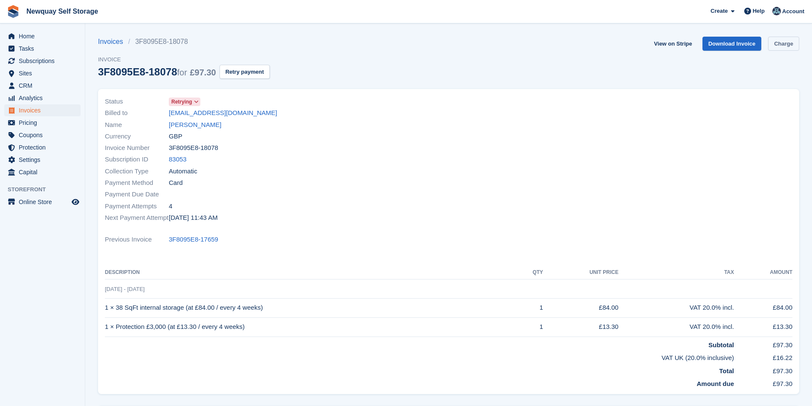
click at [790, 39] on link "Charge" at bounding box center [783, 44] width 31 height 14
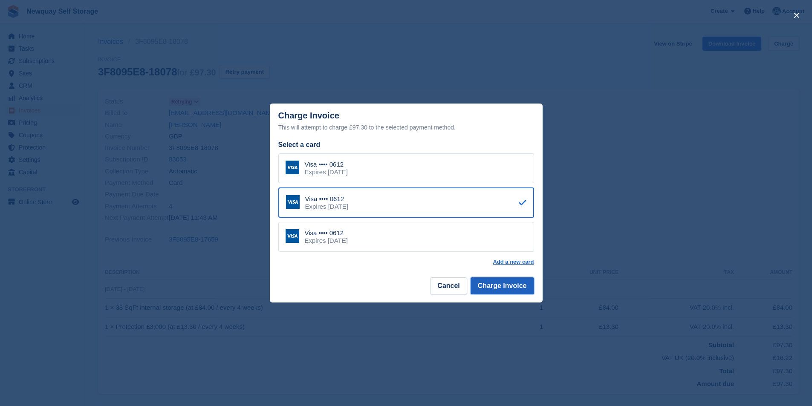
click at [510, 289] on button "Charge Invoice" at bounding box center [503, 286] width 64 height 17
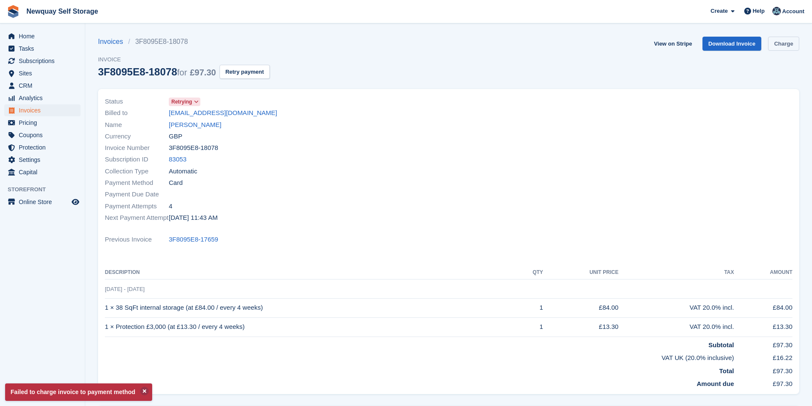
click at [794, 46] on link "Charge" at bounding box center [783, 44] width 31 height 14
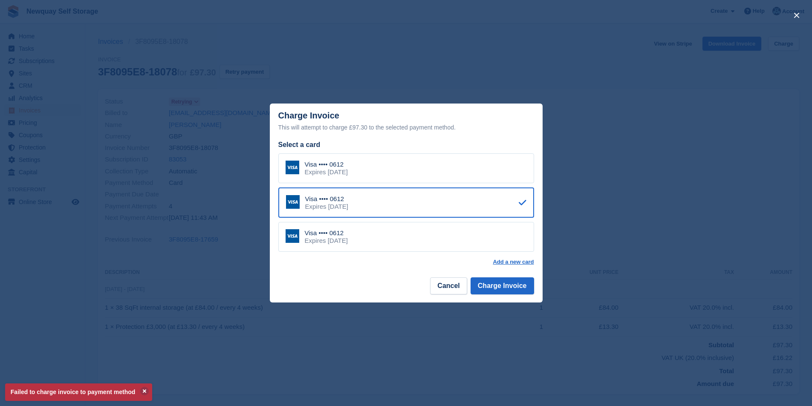
click at [348, 239] on div "Expires [DATE]" at bounding box center [326, 241] width 43 height 8
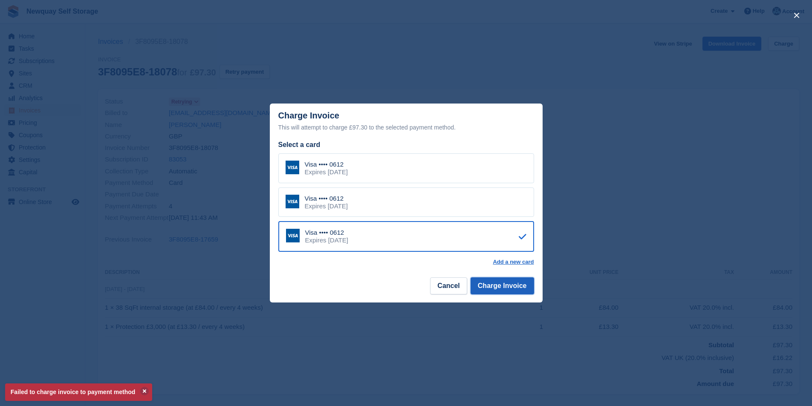
click at [504, 286] on button "Charge Invoice" at bounding box center [503, 286] width 64 height 17
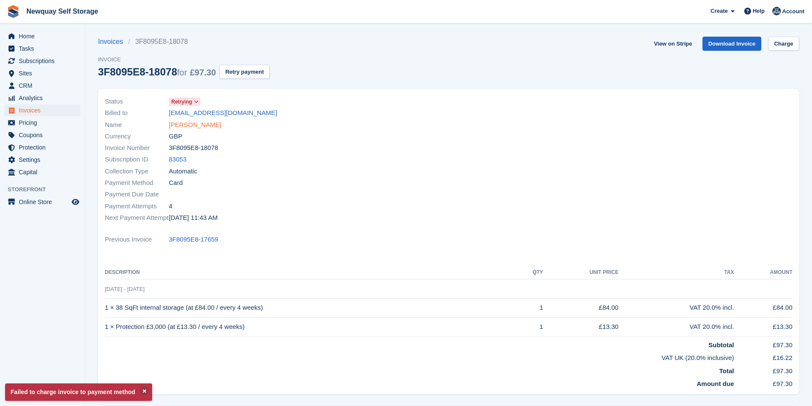
click at [221, 127] on link "[PERSON_NAME]" at bounding box center [195, 125] width 52 height 10
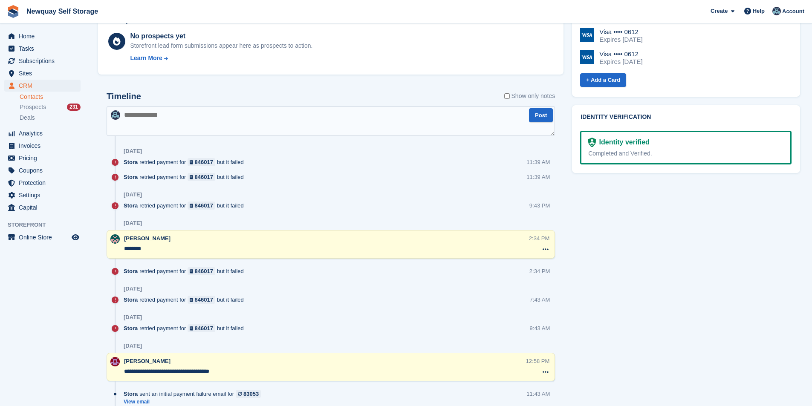
scroll to position [341, 0]
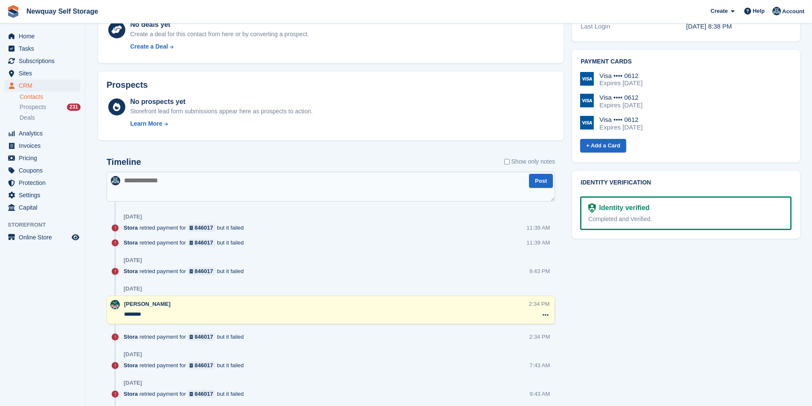
drag, startPoint x: 162, startPoint y: 181, endPoint x: 168, endPoint y: 179, distance: 5.9
click at [164, 182] on textarea at bounding box center [331, 187] width 448 height 30
type textarea "**********"
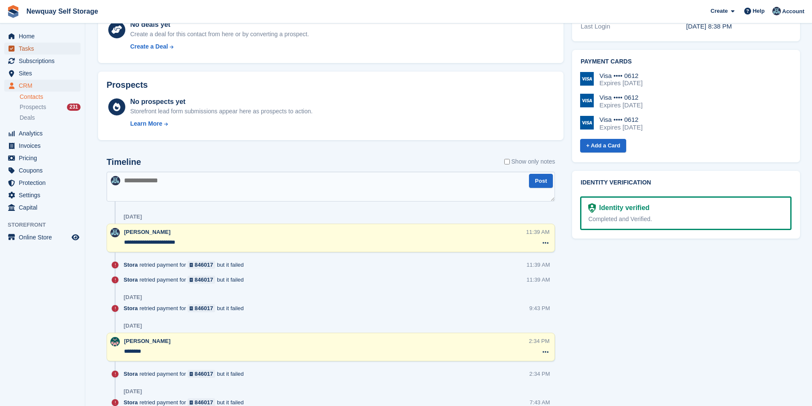
click at [43, 51] on span "Tasks" at bounding box center [44, 49] width 51 height 12
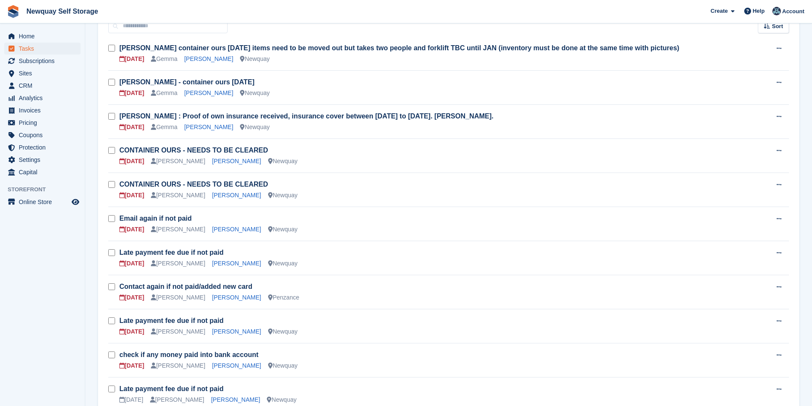
scroll to position [213, 0]
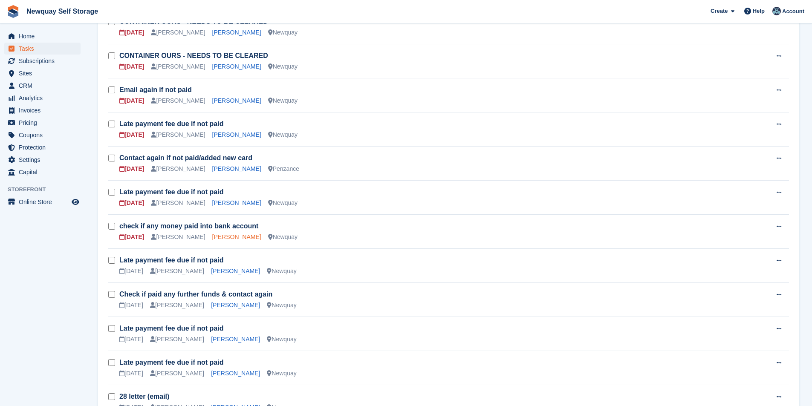
click at [228, 235] on link "Stev Harnisch" at bounding box center [236, 237] width 49 height 7
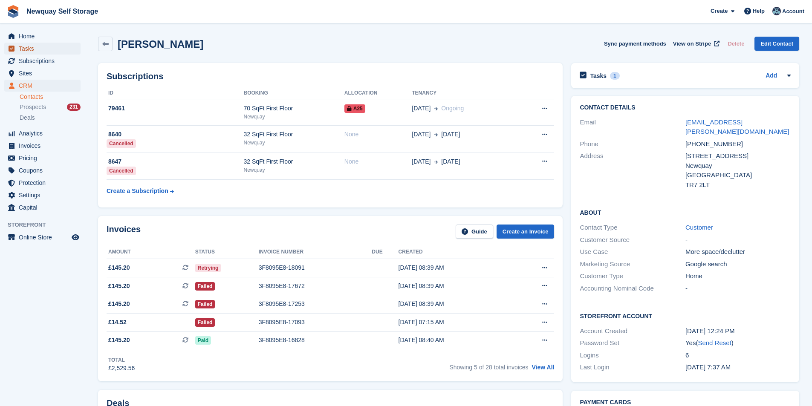
click at [42, 47] on span "Tasks" at bounding box center [44, 49] width 51 height 12
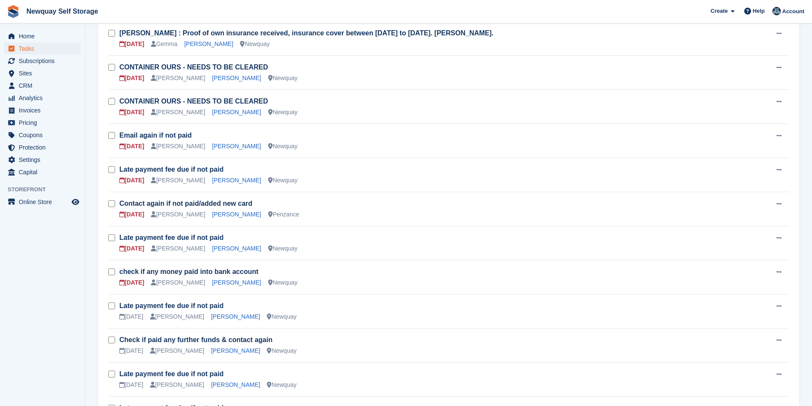
scroll to position [213, 0]
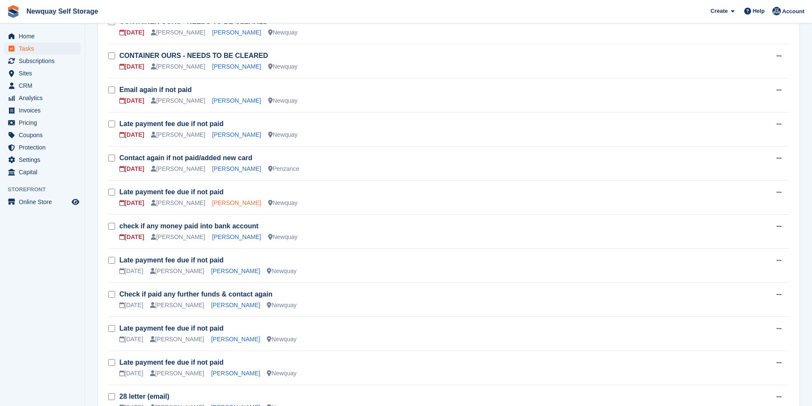
click at [239, 202] on link "Beth-Marie MacGillivray" at bounding box center [236, 202] width 49 height 7
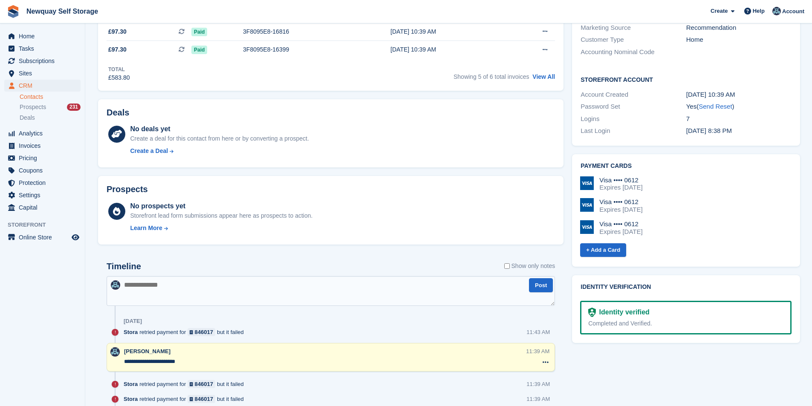
scroll to position [171, 0]
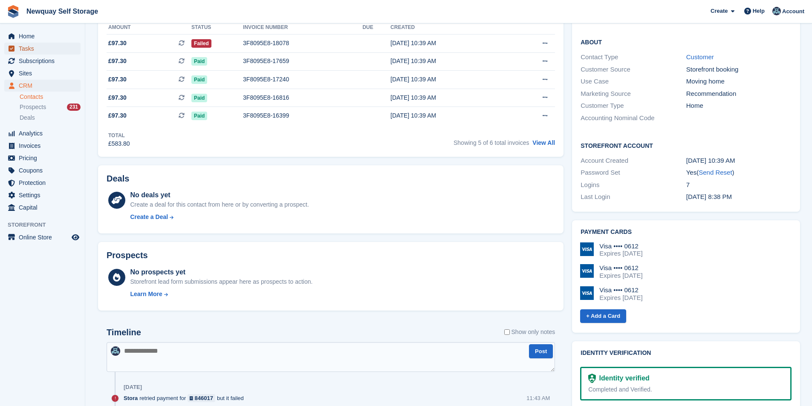
click at [45, 46] on span "Tasks" at bounding box center [44, 49] width 51 height 12
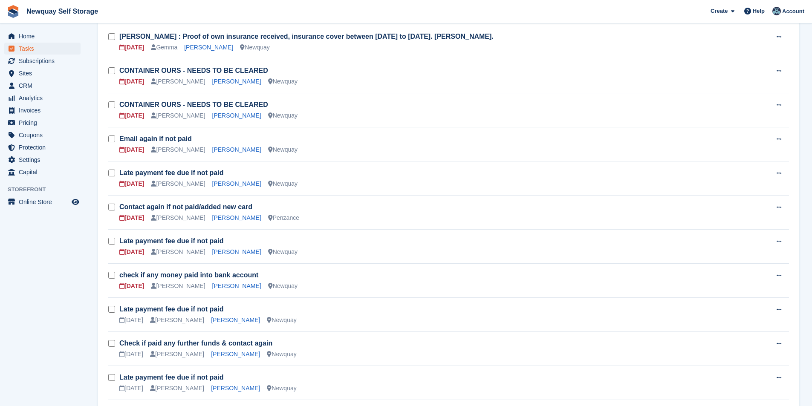
scroll to position [213, 0]
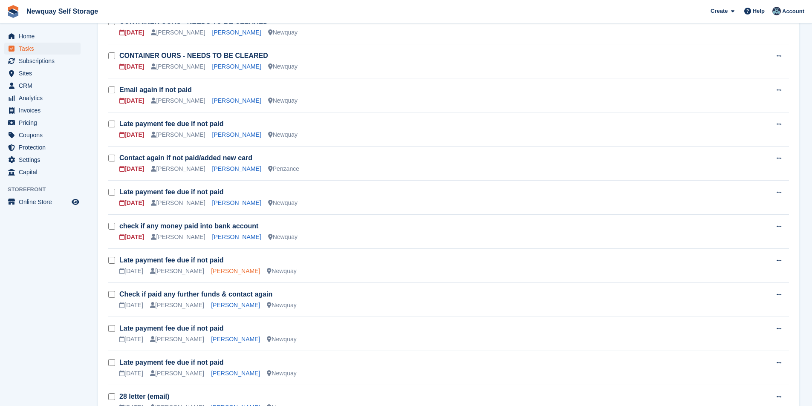
click at [213, 271] on link "Luke McCafferty" at bounding box center [235, 271] width 49 height 7
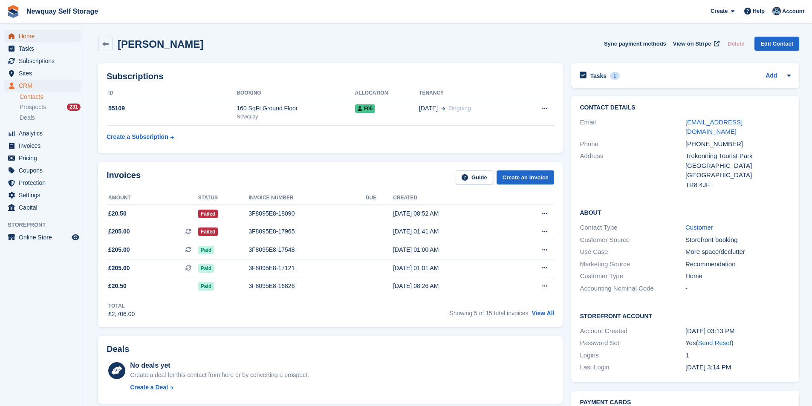
click at [34, 35] on span "Home" at bounding box center [44, 36] width 51 height 12
